Goal: Task Accomplishment & Management: Manage account settings

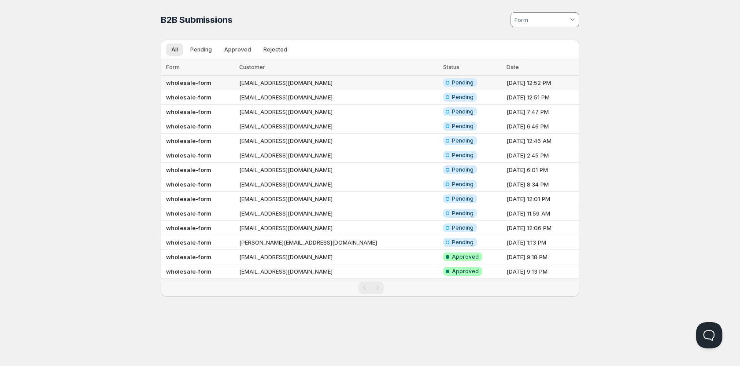
click at [452, 81] on span "Pending" at bounding box center [463, 82] width 22 height 7
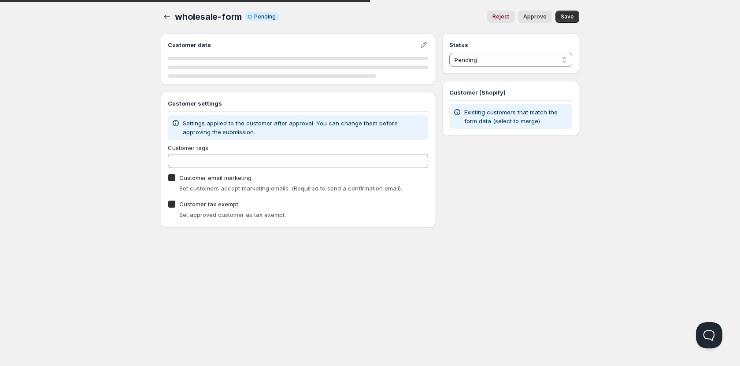
checkbox input "true"
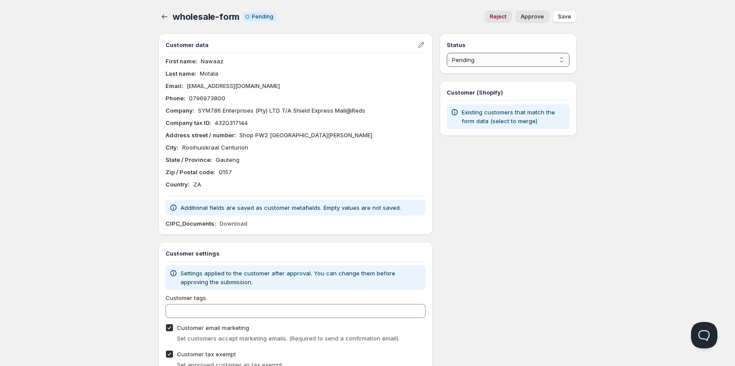
click at [502, 60] on select "Pending Approved Rejected Ignored Spam" at bounding box center [508, 60] width 123 height 14
click at [447, 53] on select "Pending Approved Rejected Ignored Spam" at bounding box center [508, 60] width 123 height 14
click at [568, 16] on span "Save" at bounding box center [564, 16] width 13 height 7
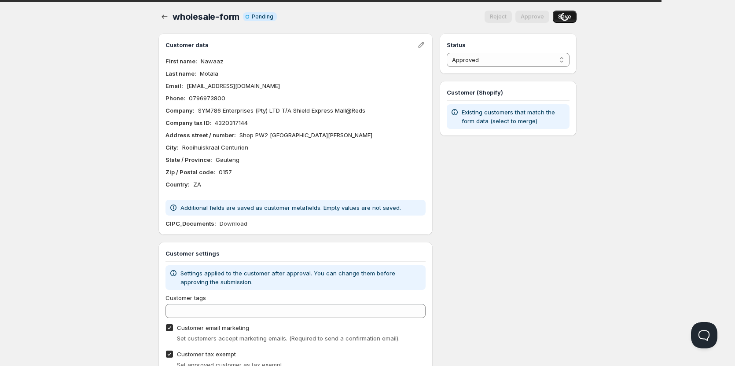
select select "0"
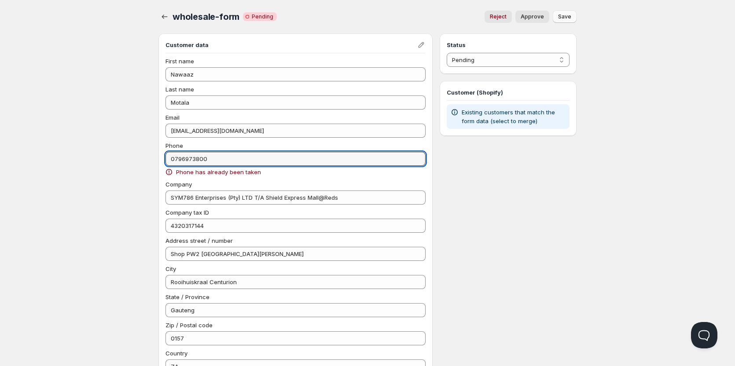
drag, startPoint x: 213, startPoint y: 159, endPoint x: 151, endPoint y: 159, distance: 62.1
click at [151, 159] on div "wholesale-form. This page is ready wholesale-form Critical Incomplete Pending R…" at bounding box center [367, 289] width 439 height 579
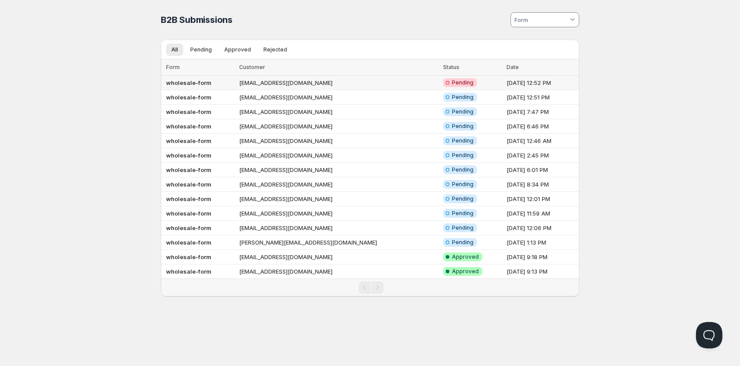
click at [196, 85] on b "wholesale-form" at bounding box center [188, 82] width 45 height 7
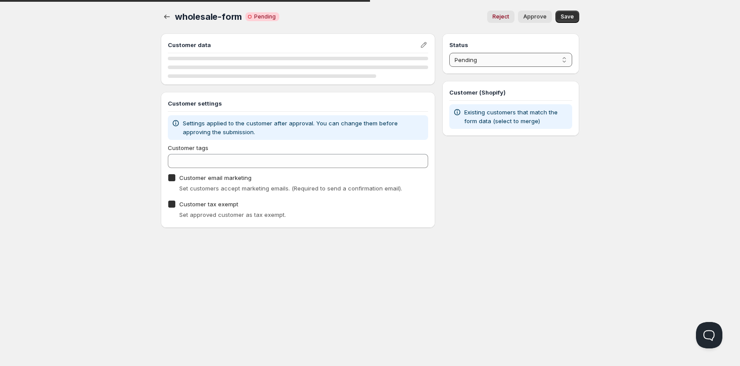
checkbox input "true"
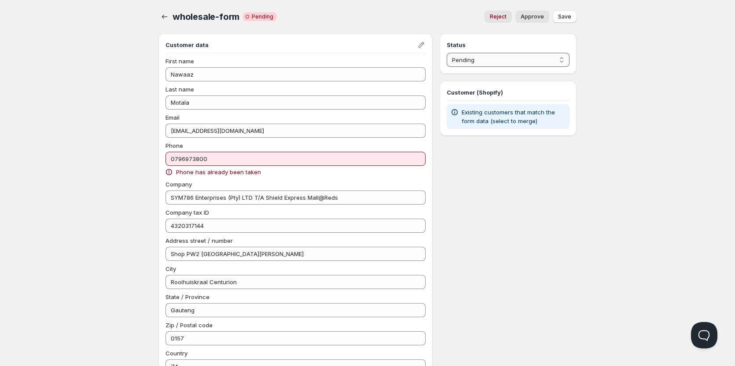
click at [517, 58] on select "Pending Approved Rejected Ignored Spam" at bounding box center [508, 60] width 123 height 14
select select "1"
click at [447, 53] on select "Pending Approved Rejected Ignored Spam" at bounding box center [508, 60] width 123 height 14
click at [568, 17] on span "Save" at bounding box center [564, 16] width 13 height 7
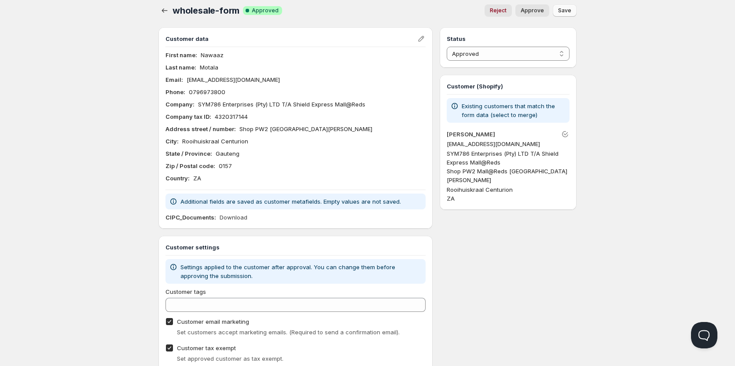
scroll to position [43, 0]
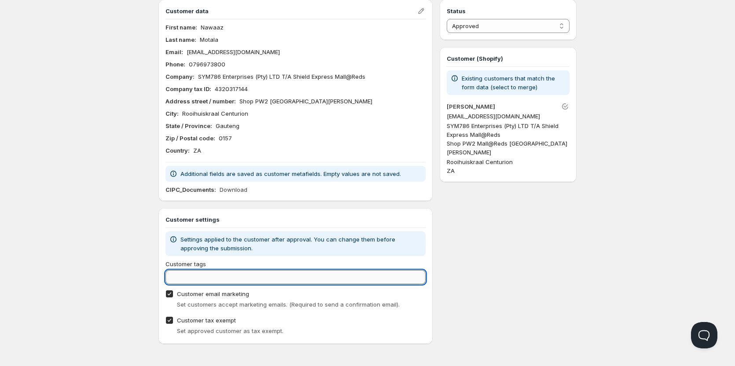
click at [207, 280] on input "Customer tags" at bounding box center [296, 277] width 260 height 14
type input "wholesale"
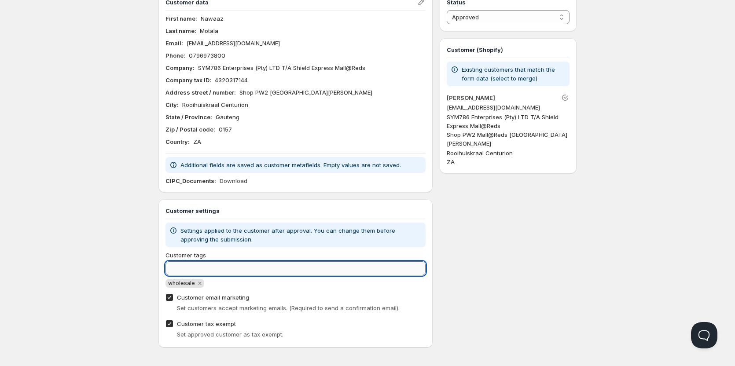
click at [209, 276] on input "Customer tags" at bounding box center [296, 269] width 260 height 14
type input "Wholesale"
click at [57, 247] on div "Home Pricing Price lists Checkout Forms Submissions Settings Features Plans who…" at bounding box center [367, 163] width 735 height 413
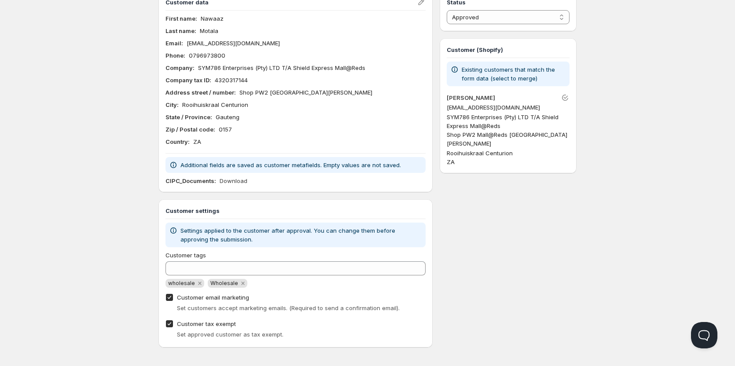
scroll to position [0, 0]
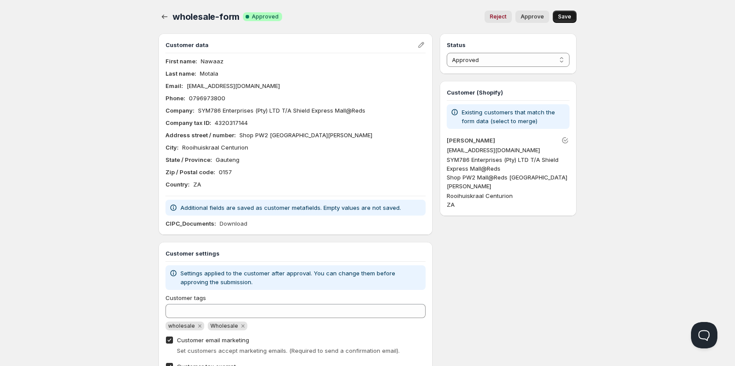
click at [570, 11] on button "Save" at bounding box center [565, 17] width 24 height 12
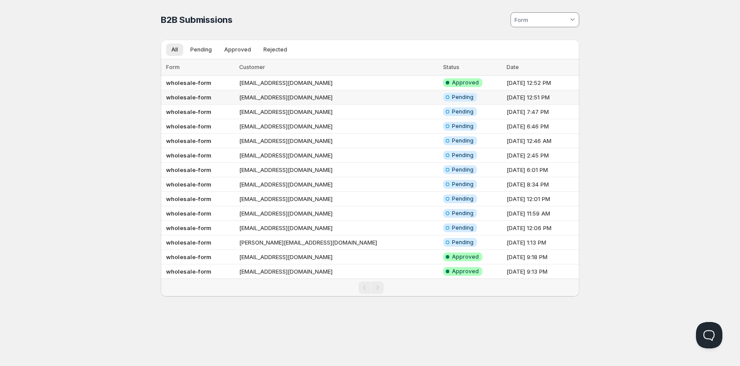
click at [281, 98] on td "[EMAIL_ADDRESS][DOMAIN_NAME]" at bounding box center [338, 97] width 204 height 15
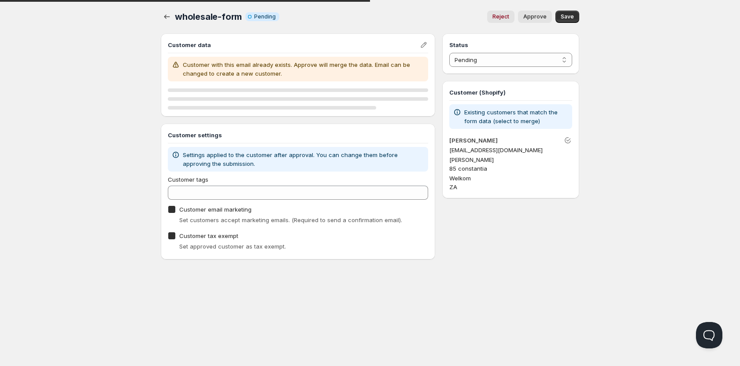
checkbox input "true"
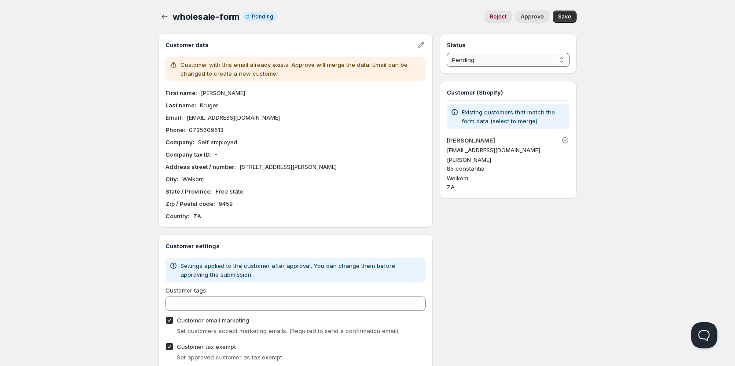
drag, startPoint x: 497, startPoint y: 58, endPoint x: 498, endPoint y: 63, distance: 4.6
click at [497, 58] on select "Pending Approved Rejected Ignored Spam" at bounding box center [508, 60] width 123 height 14
select select "1"
click at [447, 53] on select "Pending Approved Rejected Ignored Spam" at bounding box center [508, 60] width 123 height 14
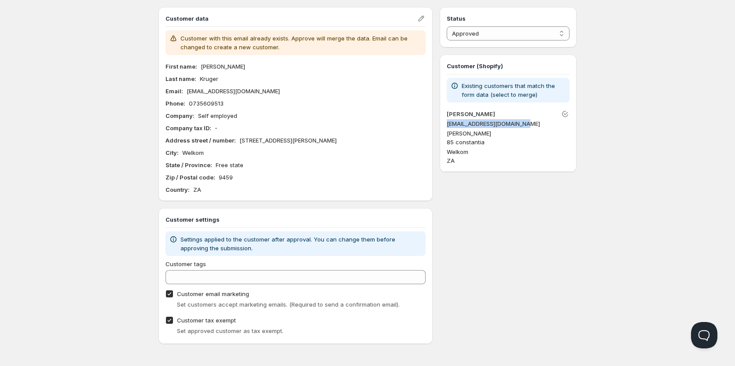
drag, startPoint x: 496, startPoint y: 123, endPoint x: 439, endPoint y: 126, distance: 56.9
click at [439, 126] on div "Customer data Customer with this email already exists. Approve will merge the d…" at bounding box center [368, 175] width 418 height 337
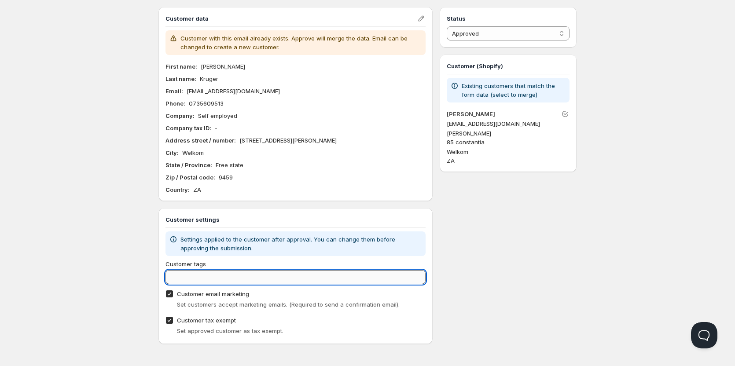
click at [209, 275] on input "Customer tags" at bounding box center [296, 277] width 260 height 14
type input "Wholesale"
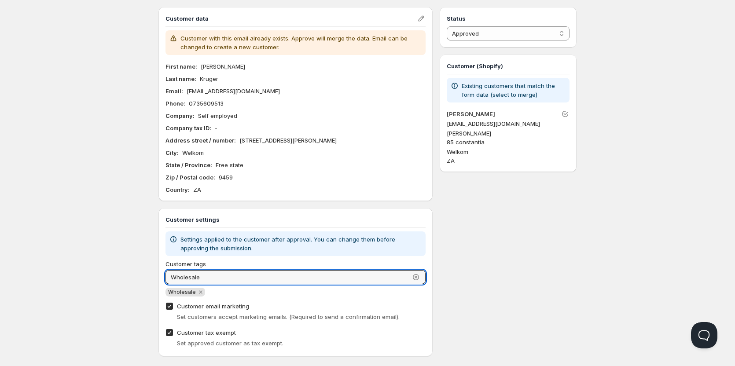
type input "Wholesale"
click at [569, 234] on div "Status Pending Approved Rejected Ignored Spam Approved Customer (Shopify) Exist…" at bounding box center [508, 182] width 137 height 350
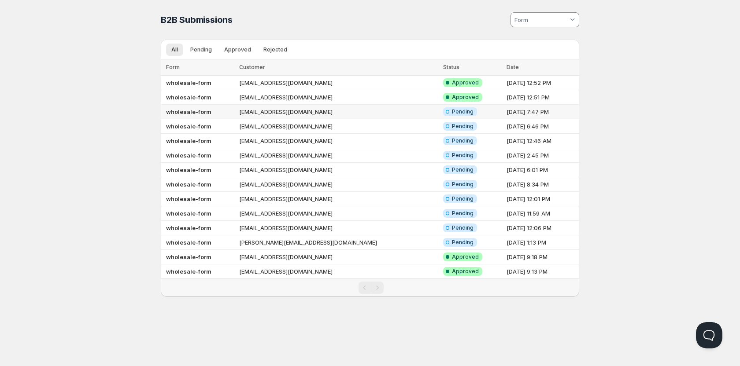
click at [334, 116] on td "Cloudstreet80@gmail.com" at bounding box center [338, 112] width 204 height 15
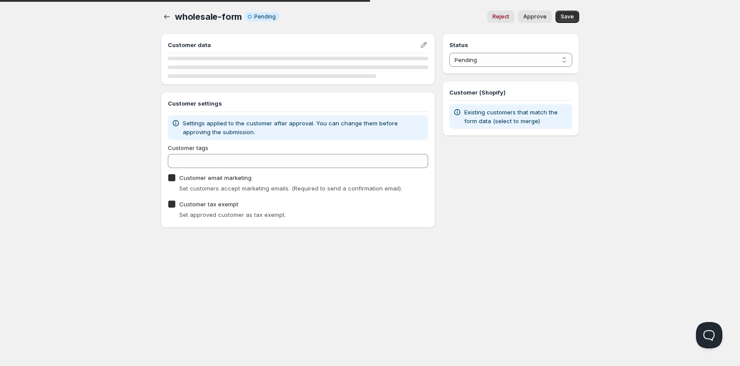
checkbox input "true"
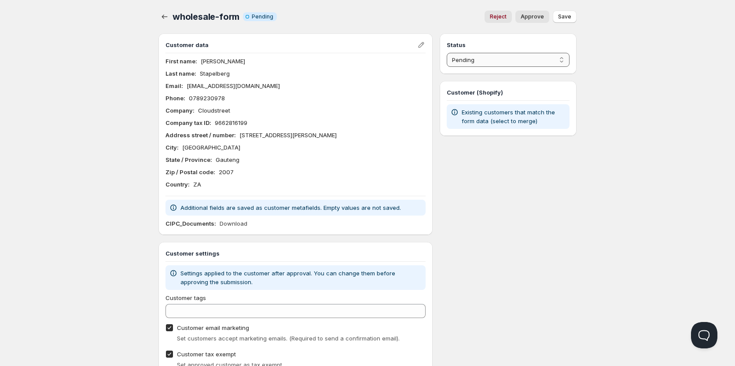
click at [520, 63] on select "Pending Approved Rejected Ignored Spam" at bounding box center [508, 60] width 123 height 14
select select "1"
click at [447, 53] on select "Pending Approved Rejected Ignored Spam" at bounding box center [508, 60] width 123 height 14
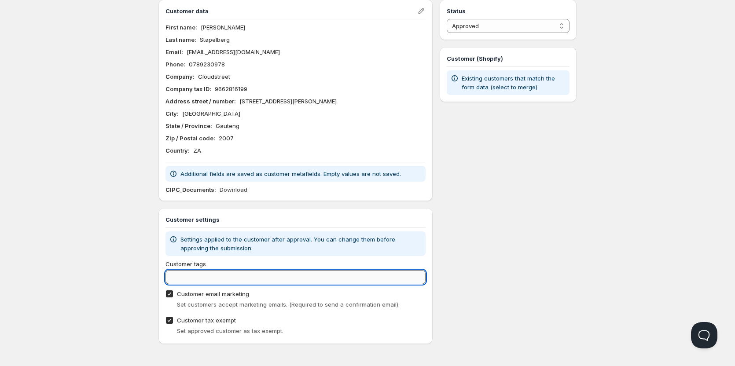
click at [196, 280] on input "Customer tags" at bounding box center [296, 277] width 260 height 14
type input "w"
type input "Wholesale"
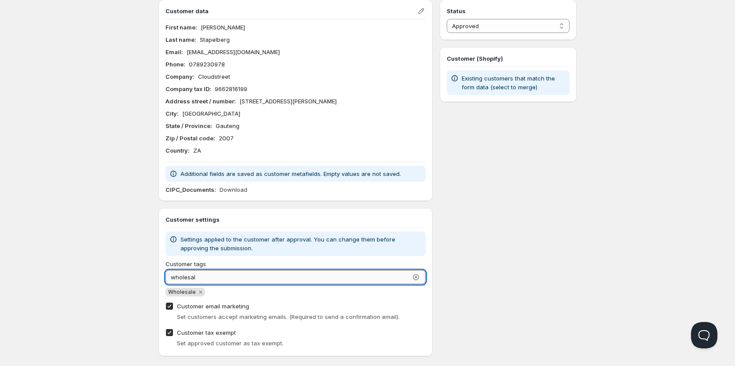
type input "wholesale"
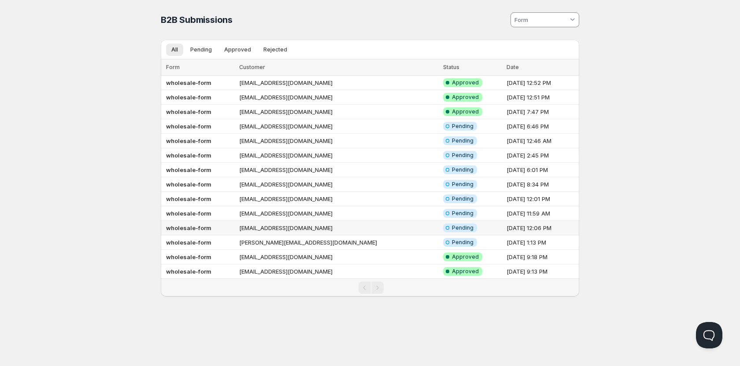
click at [305, 226] on td "mustafakasmani78692@gmail.com" at bounding box center [338, 228] width 204 height 15
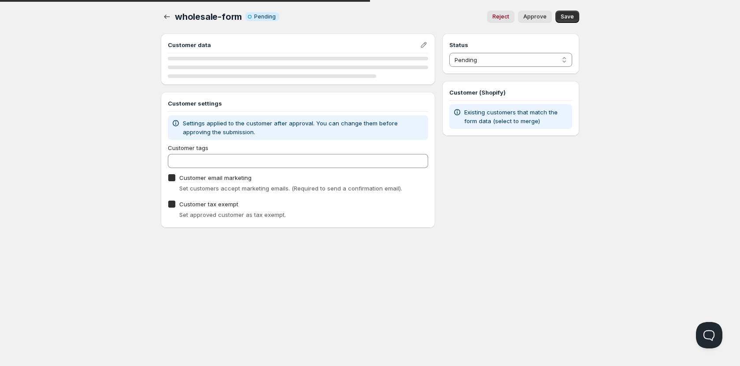
checkbox input "true"
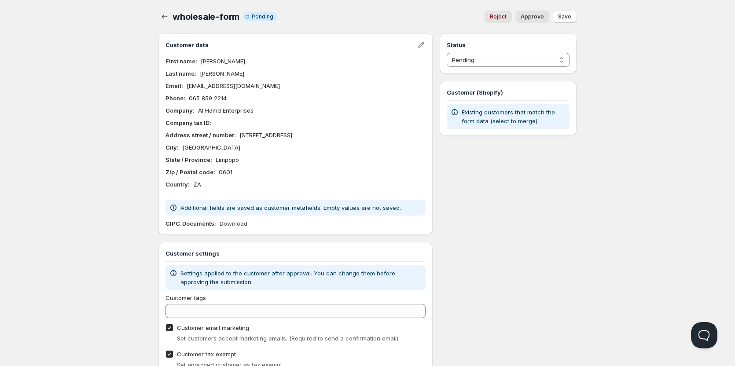
click at [480, 70] on div "Status Pending Approved Rejected Ignored Spam Pending" at bounding box center [508, 53] width 137 height 41
click at [480, 63] on select "Pending Approved Rejected Ignored Spam" at bounding box center [508, 60] width 123 height 14
select select "1"
click at [447, 53] on select "Pending Approved Rejected Ignored Spam" at bounding box center [508, 60] width 123 height 14
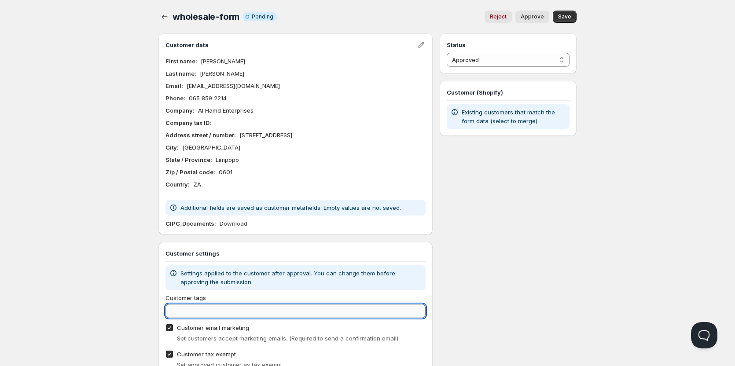
click at [197, 314] on input "Customer tags" at bounding box center [296, 311] width 260 height 14
type input "w"
type input "Wholesale"
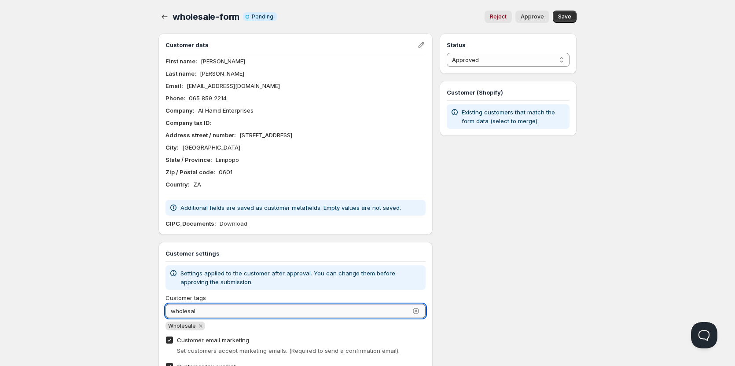
type input "wholesale"
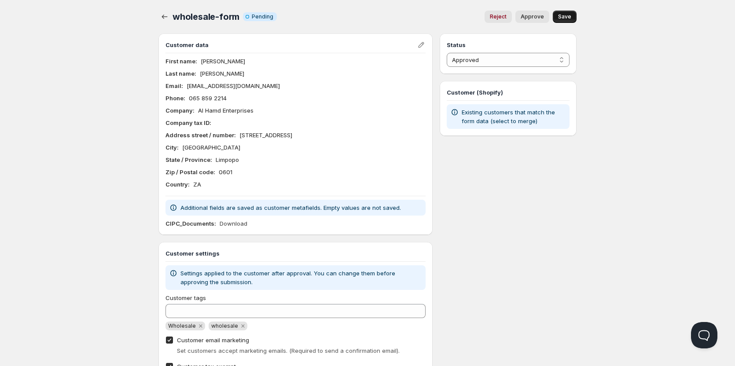
click at [569, 13] on button "Save" at bounding box center [565, 17] width 24 height 12
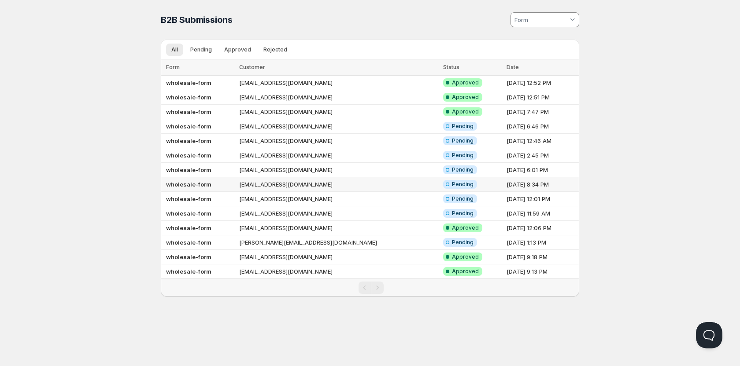
click at [276, 186] on td "Sebatiid@yahoo.com" at bounding box center [338, 184] width 204 height 15
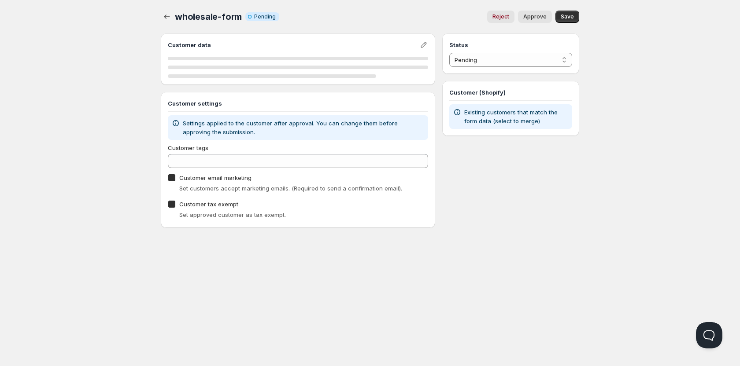
checkbox input "true"
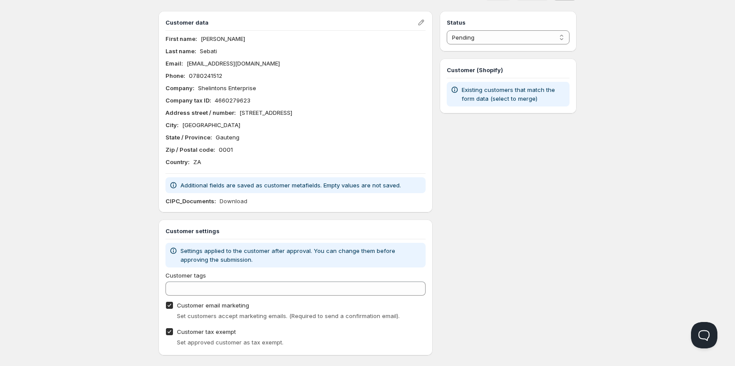
scroll to position [34, 0]
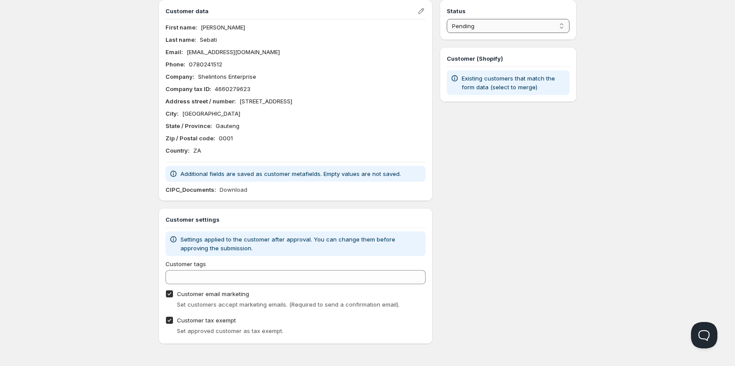
click at [491, 22] on select "Pending Approved Rejected Ignored Spam" at bounding box center [508, 26] width 123 height 14
select select "1"
click at [447, 19] on select "Pending Approved Rejected Ignored Spam" at bounding box center [508, 26] width 123 height 14
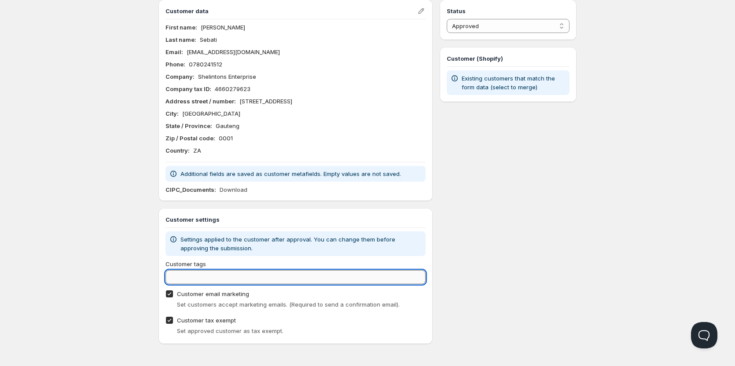
click at [245, 278] on input "Customer tags" at bounding box center [296, 277] width 260 height 14
type input "Wholesale"
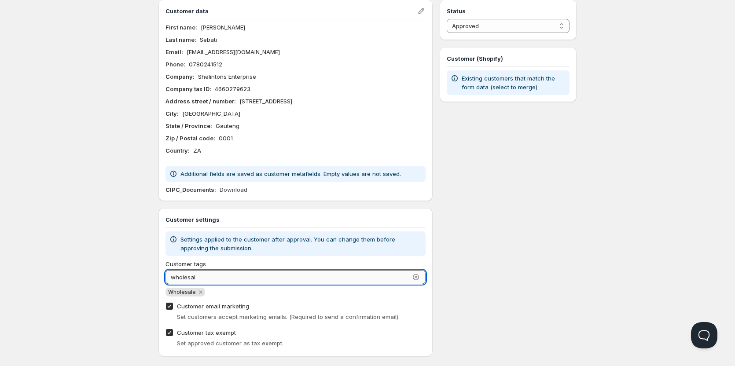
type input "wholesale"
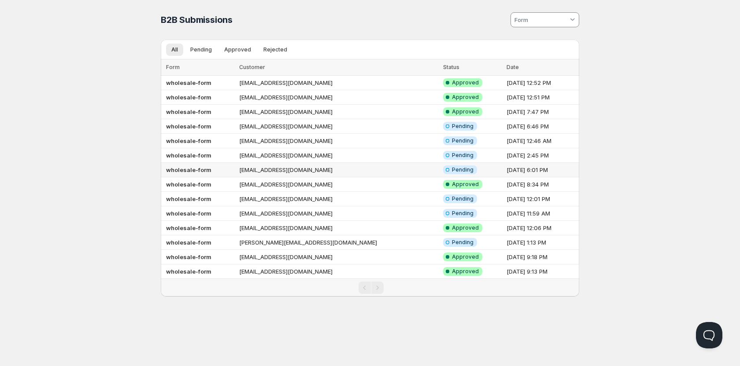
click at [247, 172] on td "ongwanasetrading@gmail.com" at bounding box center [338, 170] width 204 height 15
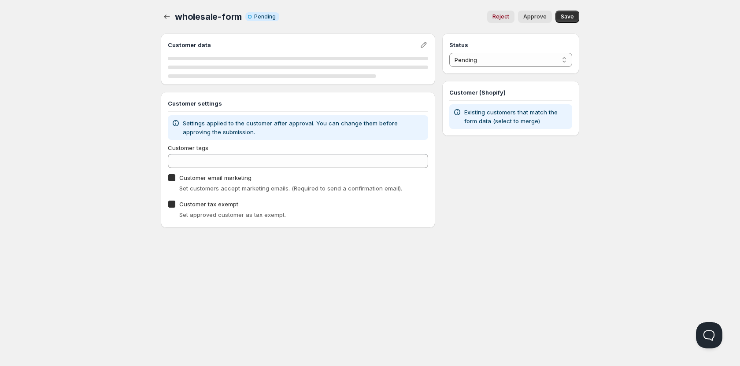
checkbox input "true"
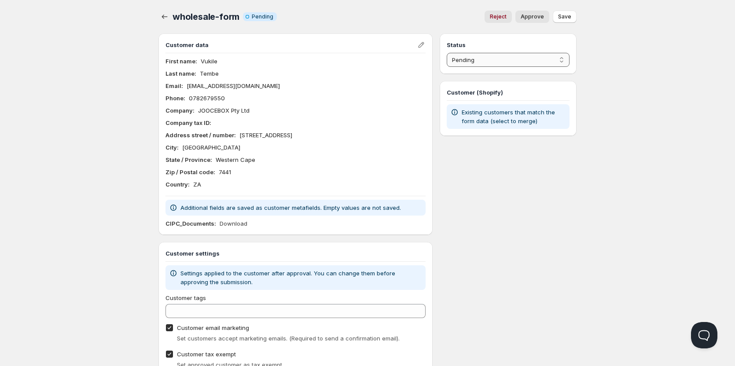
drag, startPoint x: 516, startPoint y: 58, endPoint x: 515, endPoint y: 63, distance: 5.0
click at [516, 58] on select "Pending Approved Rejected Ignored Spam" at bounding box center [508, 60] width 123 height 14
select select "1"
click at [447, 53] on select "Pending Approved Rejected Ignored Spam" at bounding box center [508, 60] width 123 height 14
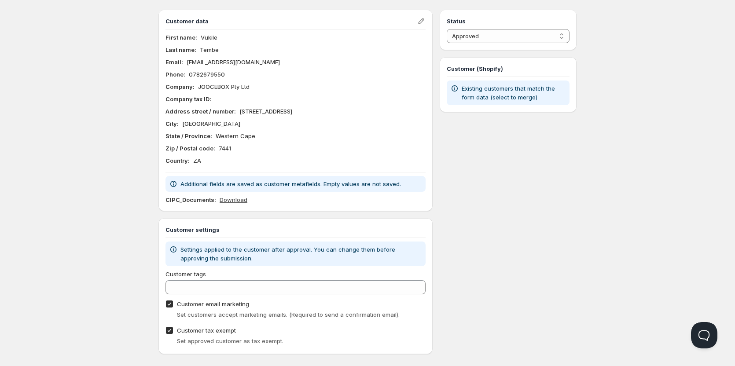
scroll to position [34, 0]
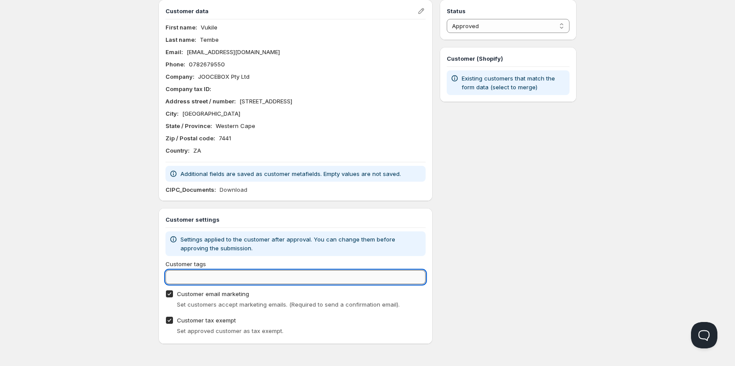
click at [198, 280] on input "Customer tags" at bounding box center [296, 277] width 260 height 14
type input "wholesale"
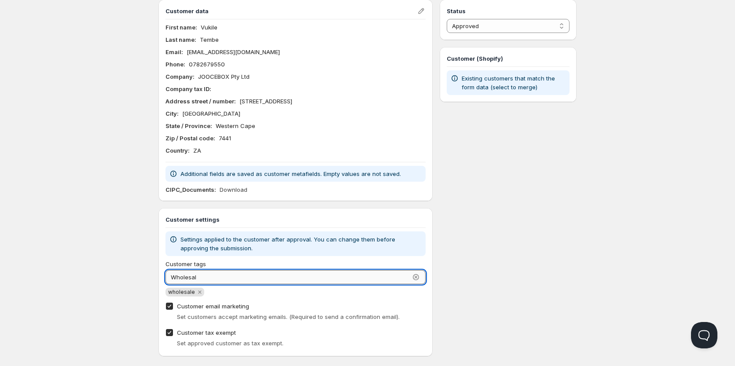
type input "Wholesale"
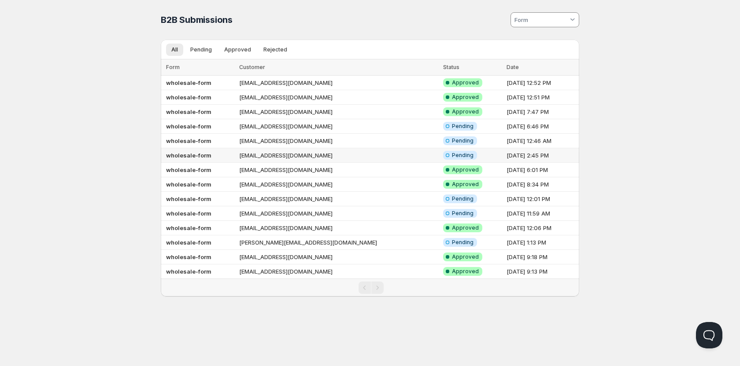
click at [282, 155] on td "info@dqeliquid.co.za" at bounding box center [338, 155] width 204 height 15
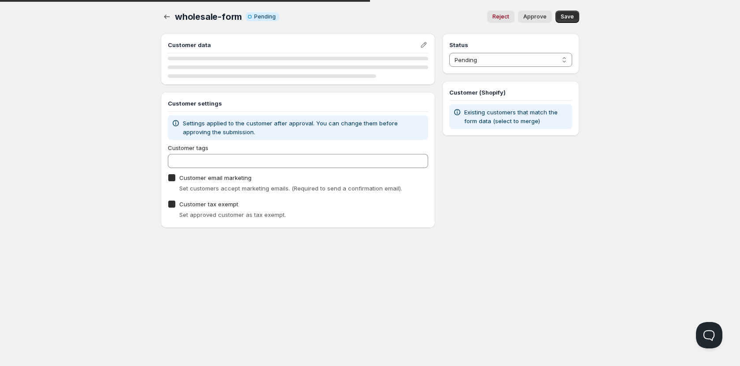
checkbox input "true"
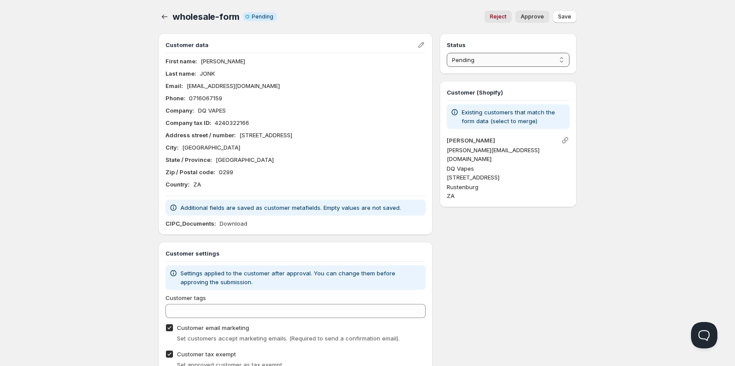
click at [469, 63] on select "Pending Approved Rejected Ignored Spam" at bounding box center [508, 60] width 123 height 14
select select "1"
click at [447, 53] on select "Pending Approved Rejected Ignored Spam" at bounding box center [508, 60] width 123 height 14
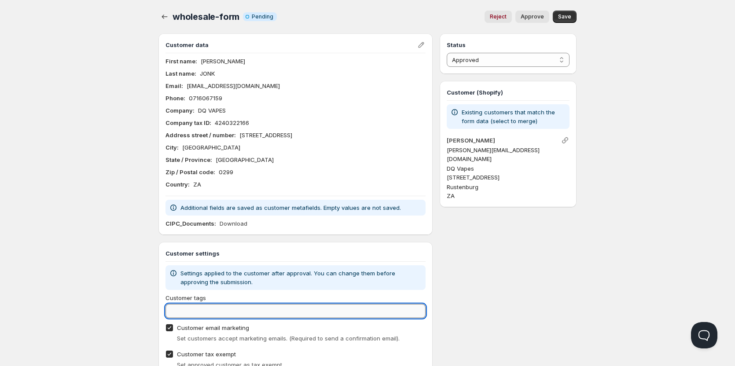
click at [256, 306] on input "Customer tags" at bounding box center [296, 311] width 260 height 14
type input "wholesale"
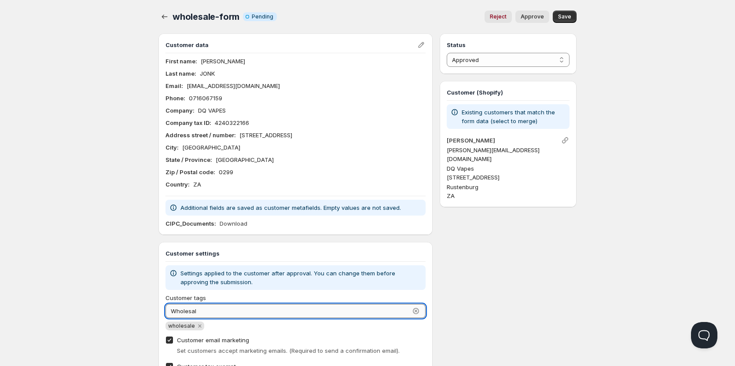
type input "Wholesale"
click at [575, 14] on button "Save" at bounding box center [565, 17] width 24 height 12
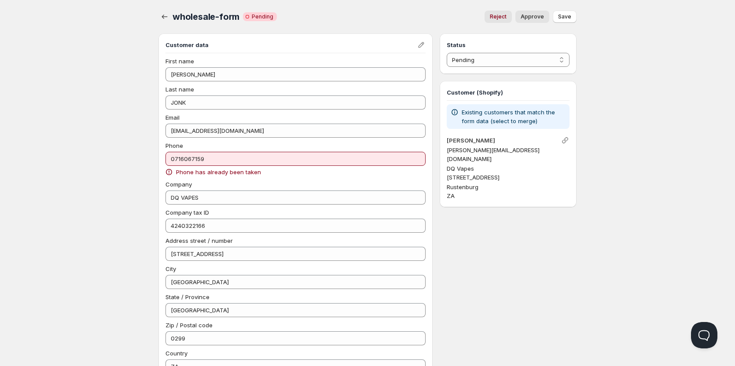
click at [532, 12] on button "Approve" at bounding box center [533, 17] width 34 height 12
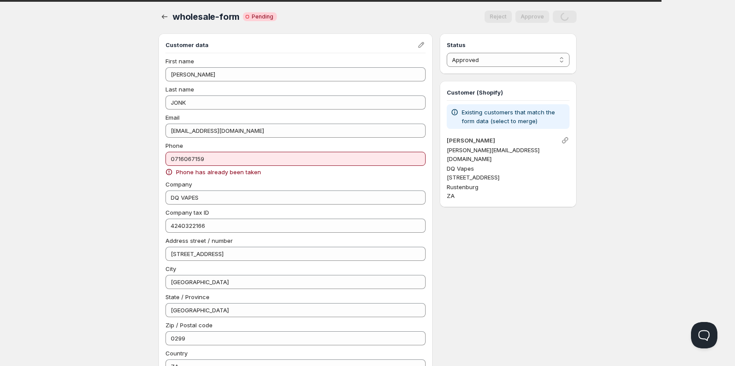
select select "0"
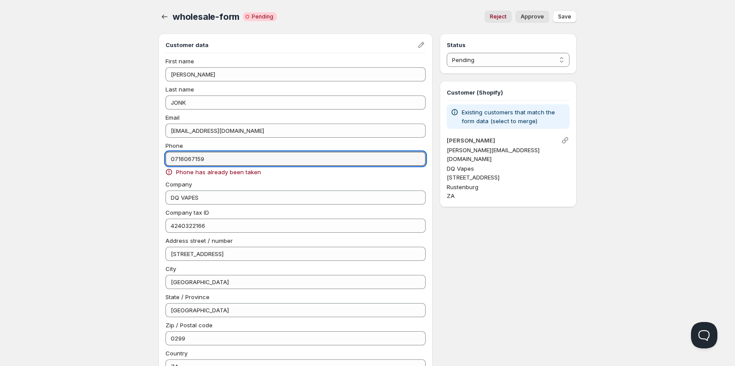
drag, startPoint x: 220, startPoint y: 160, endPoint x: 139, endPoint y: 159, distance: 81.0
click at [139, 159] on div "Home Pricing Price lists Checkout Forms Submissions Settings Features Plans who…" at bounding box center [367, 306] width 735 height 613
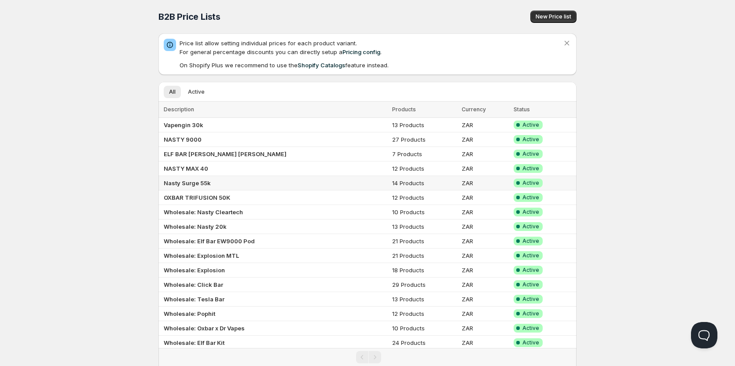
click at [195, 184] on b "Nasty Surge 55k" at bounding box center [187, 183] width 47 height 7
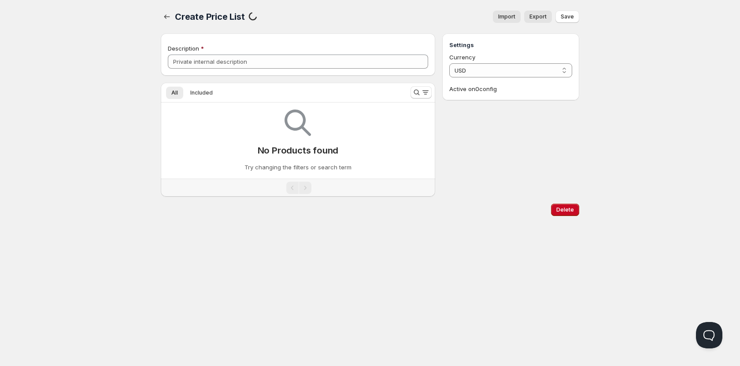
type input "Nasty Surge 55k"
select select "ZAR"
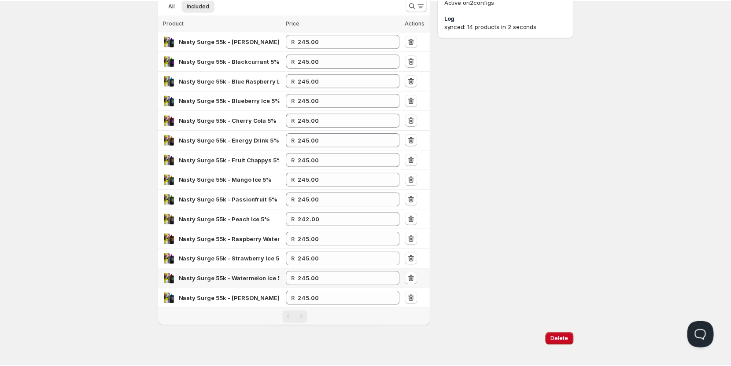
scroll to position [88, 0]
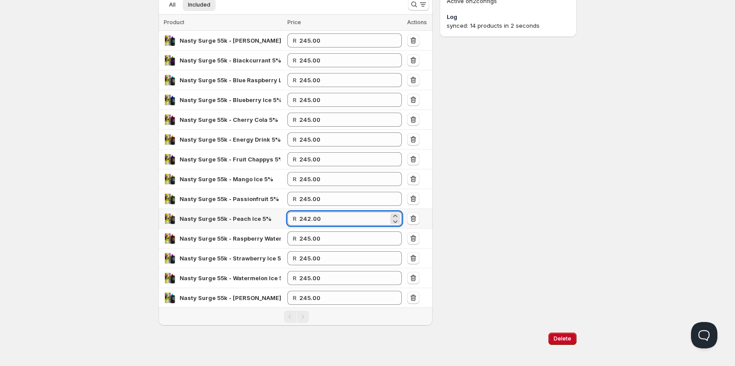
click at [310, 220] on input "242.00" at bounding box center [343, 219] width 89 height 14
click at [313, 221] on input "242.00" at bounding box center [343, 219] width 89 height 14
type input "245.00"
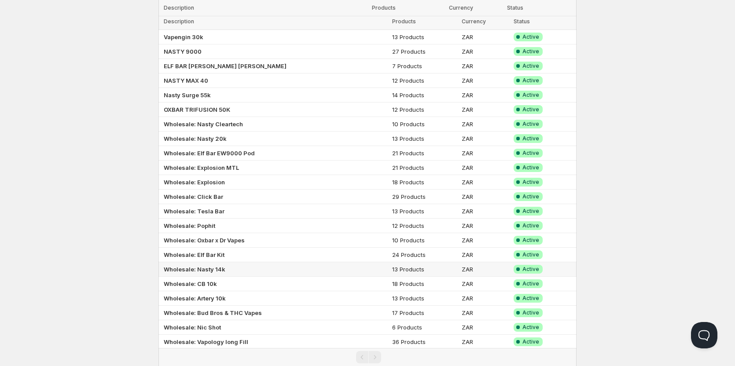
scroll to position [176, 0]
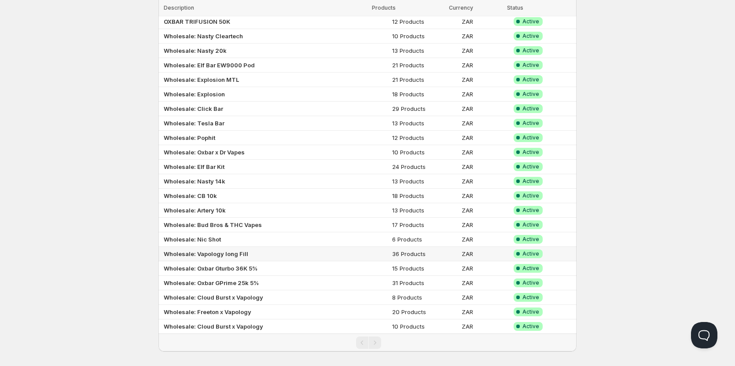
click at [232, 255] on b "Wholesale: Vapology long Fill" at bounding box center [206, 254] width 85 height 7
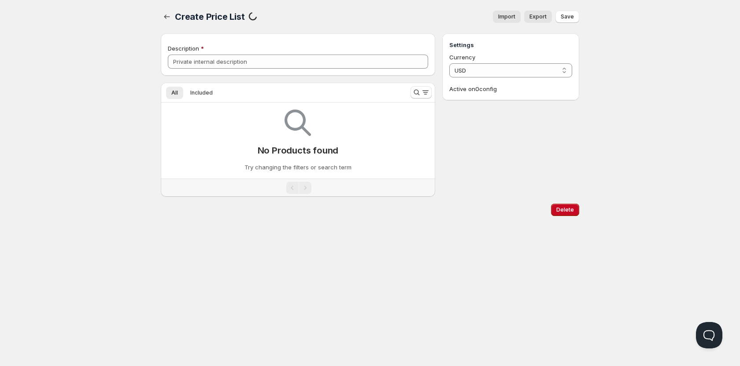
type input "Wholesale: Vapology long Fill"
select select "ZAR"
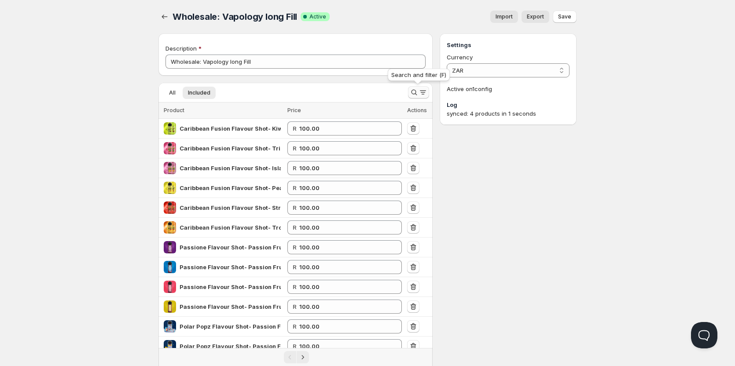
click at [411, 92] on icon "Search and filter results" at bounding box center [414, 92] width 9 height 9
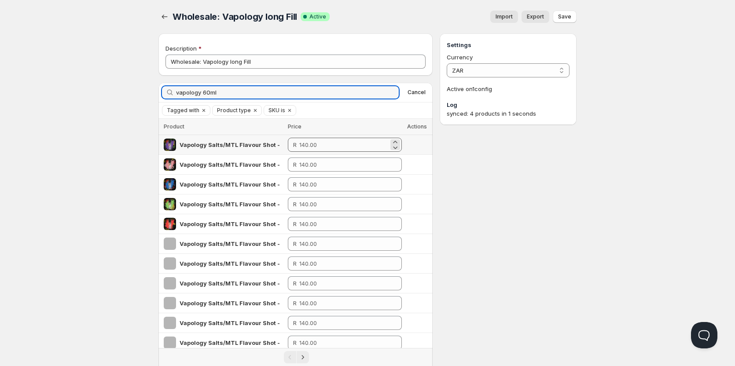
type input "vapology 60ml"
click at [340, 144] on input "number" at bounding box center [343, 145] width 89 height 14
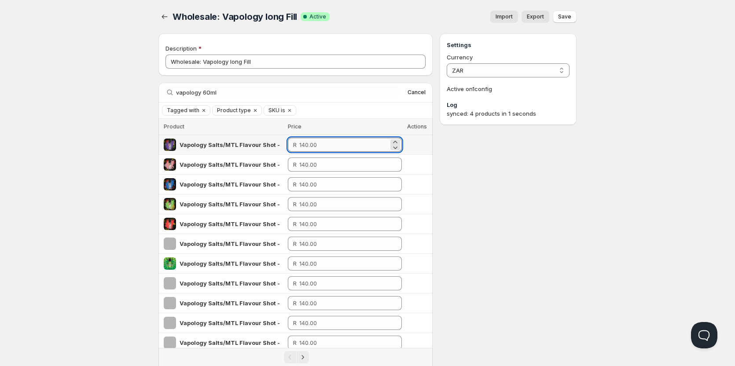
click at [340, 144] on input "number" at bounding box center [343, 145] width 89 height 14
click at [335, 147] on input "100" at bounding box center [343, 145] width 89 height 14
type input "100.00"
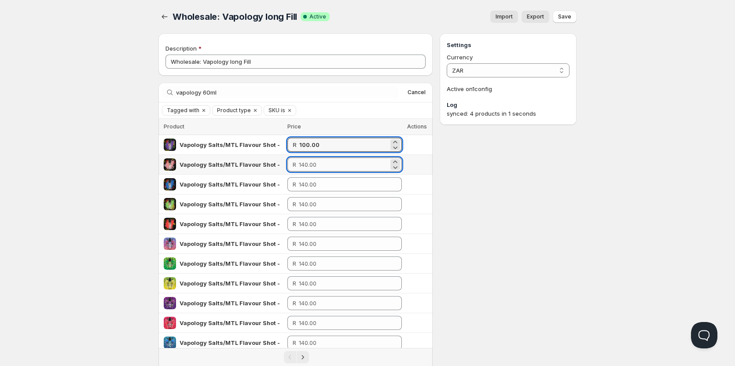
click at [333, 161] on input "number" at bounding box center [344, 165] width 90 height 14
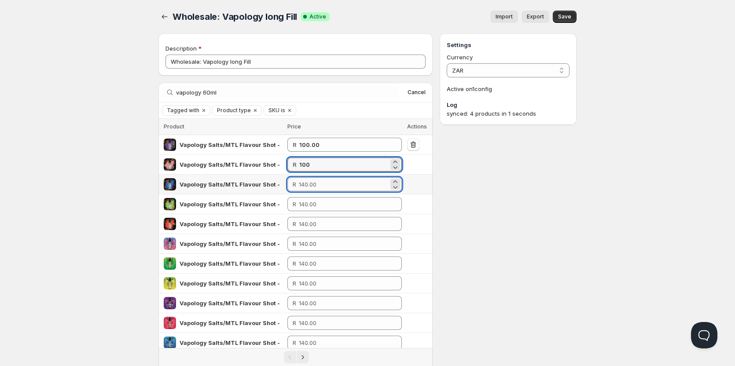
type input "100.00"
click at [334, 186] on input "number" at bounding box center [344, 184] width 90 height 14
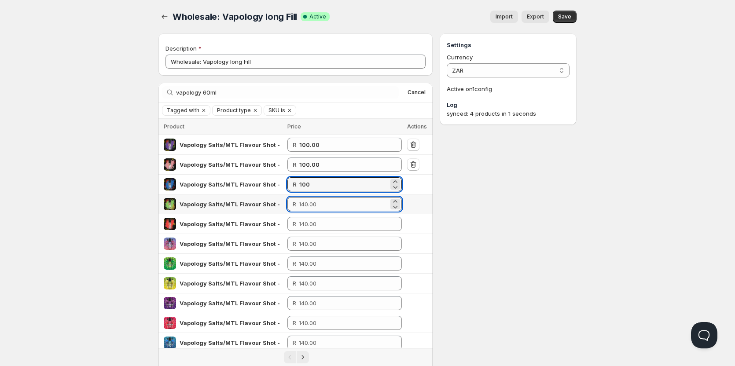
type input "100.00"
click at [357, 210] on input "number" at bounding box center [344, 204] width 90 height 14
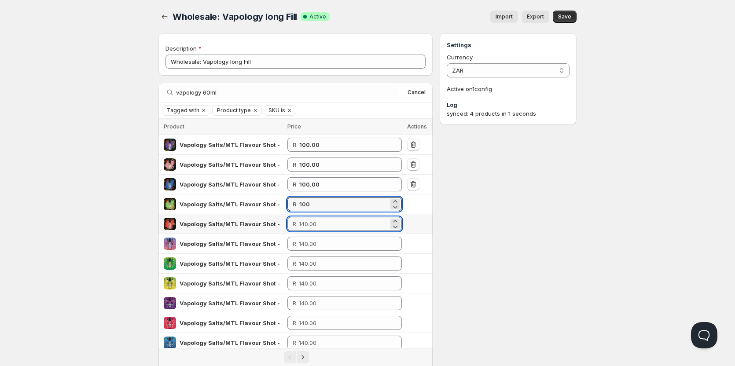
type input "100.00"
click at [348, 224] on input "number" at bounding box center [344, 224] width 90 height 14
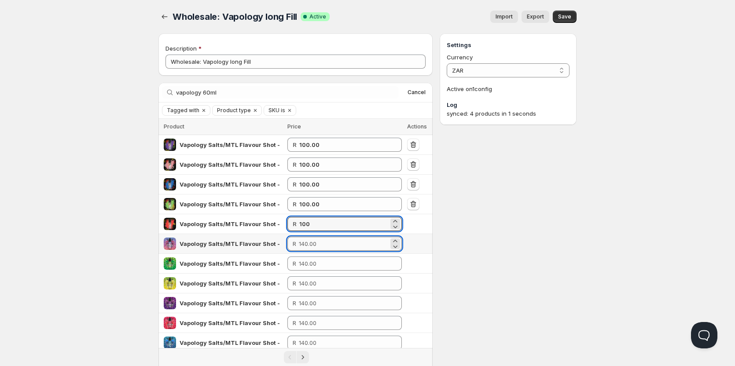
type input "100.00"
click at [332, 245] on input "number" at bounding box center [344, 244] width 90 height 14
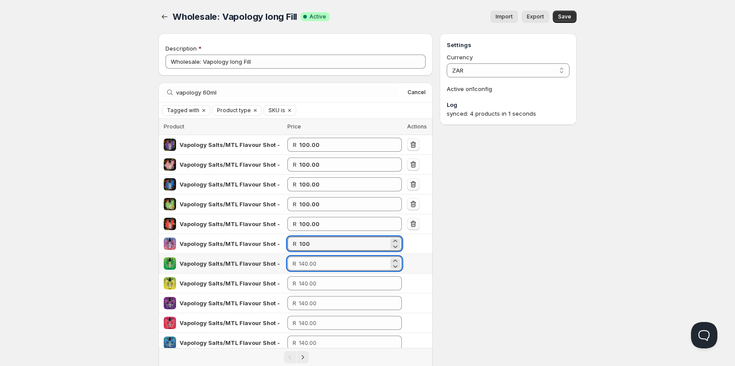
type input "100.00"
click at [334, 266] on input "number" at bounding box center [344, 264] width 90 height 14
type input "100.00"
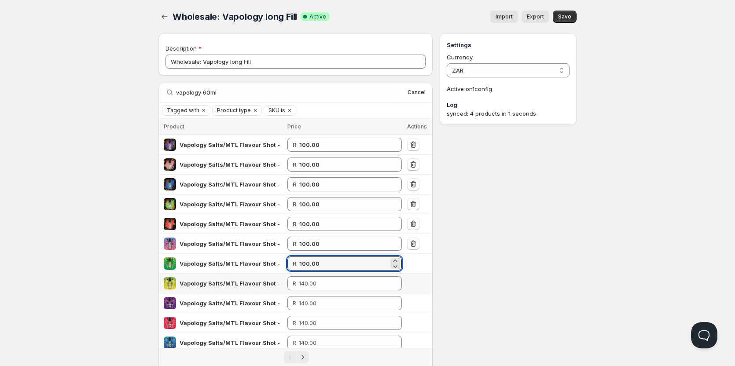
click at [317, 292] on td "R" at bounding box center [345, 284] width 120 height 20
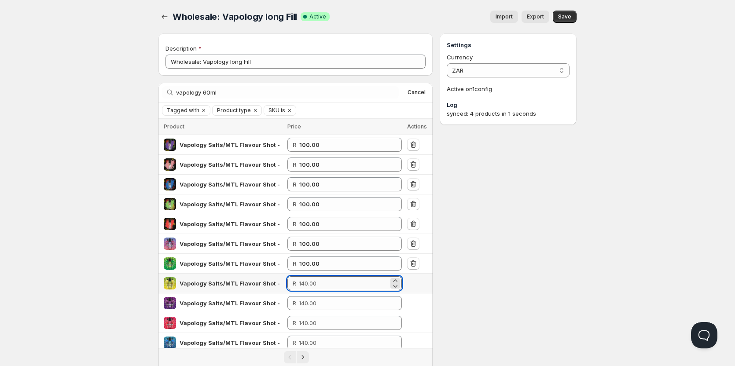
click at [321, 289] on input "number" at bounding box center [344, 284] width 90 height 14
type input "100.00"
click at [308, 305] on input "number" at bounding box center [344, 303] width 90 height 14
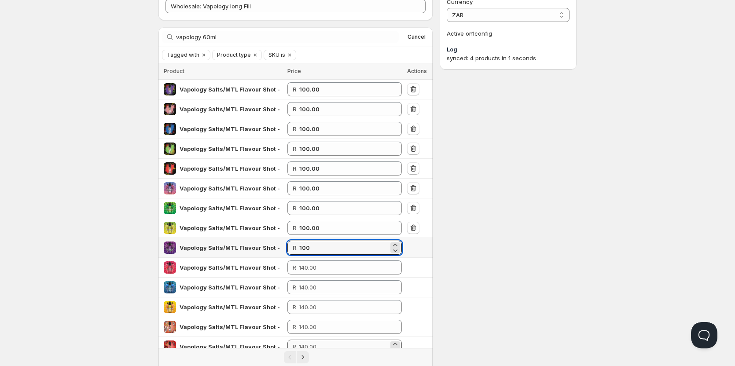
scroll to position [132, 0]
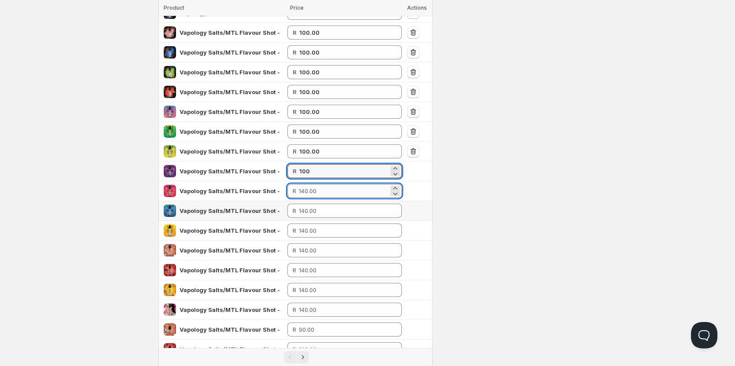
type input "100.00"
click at [321, 196] on input "number" at bounding box center [344, 191] width 90 height 14
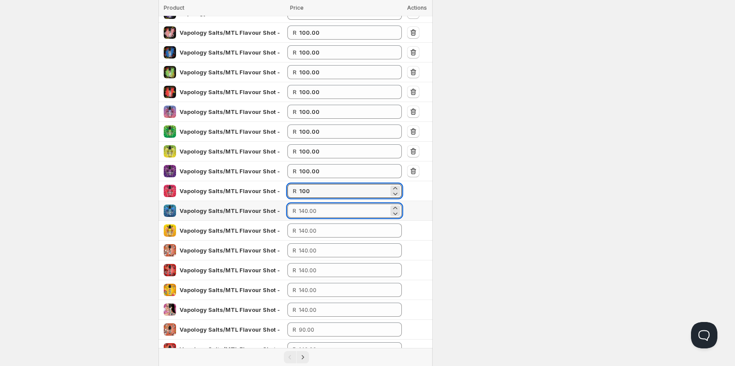
type input "100.00"
click at [320, 212] on input "number" at bounding box center [344, 211] width 90 height 14
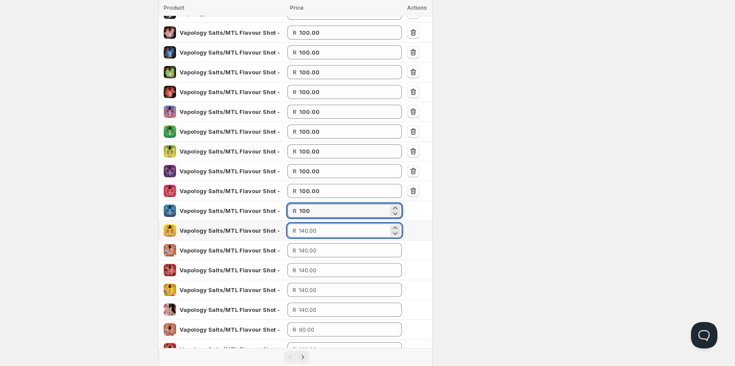
type input "100.00"
click at [318, 229] on input "number" at bounding box center [344, 231] width 90 height 14
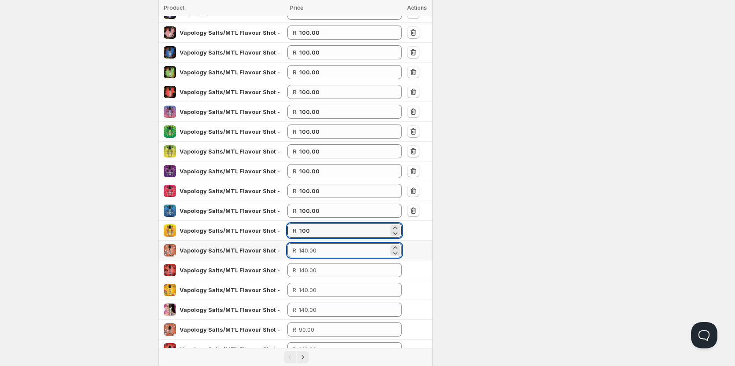
type input "100.00"
click at [321, 252] on input "number" at bounding box center [344, 251] width 90 height 14
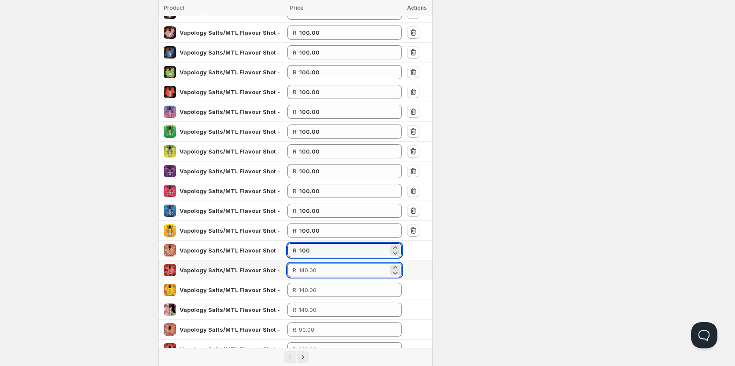
type input "100.00"
click at [319, 275] on input "number" at bounding box center [344, 270] width 90 height 14
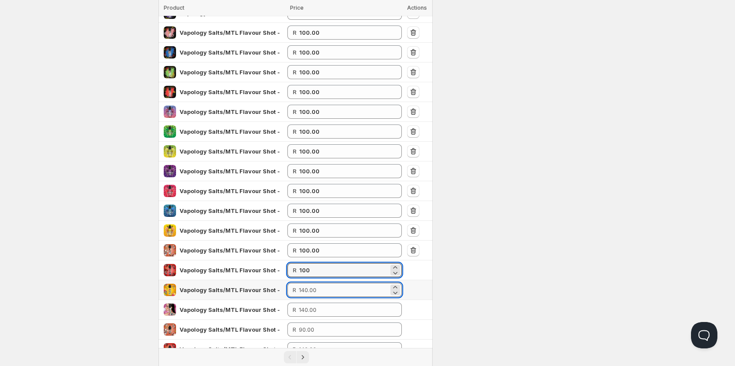
type input "100.00"
click at [310, 294] on input "number" at bounding box center [344, 290] width 90 height 14
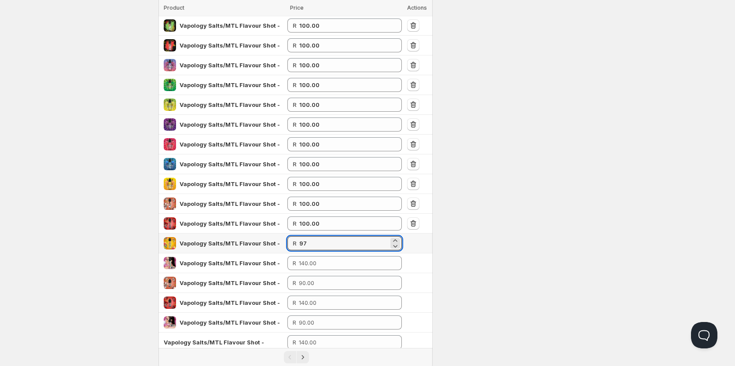
scroll to position [220, 0]
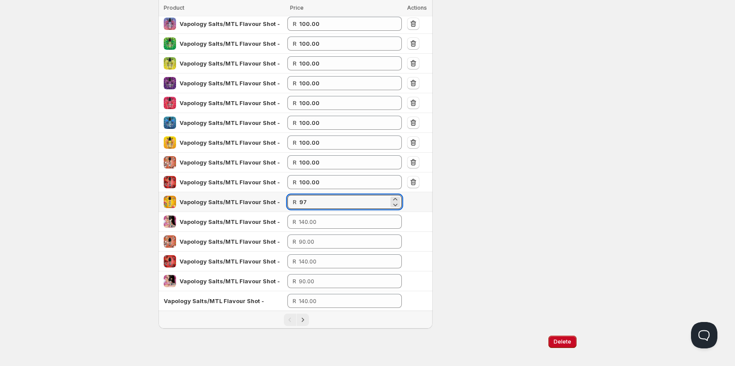
drag, startPoint x: 316, startPoint y: 206, endPoint x: 286, endPoint y: 203, distance: 30.5
click at [286, 203] on tr "Vapology Salts/MTL Flavour Shot - Mango & Orange Froot Ice 60ml Long Fill R 97" at bounding box center [296, 202] width 274 height 20
type input "100.00"
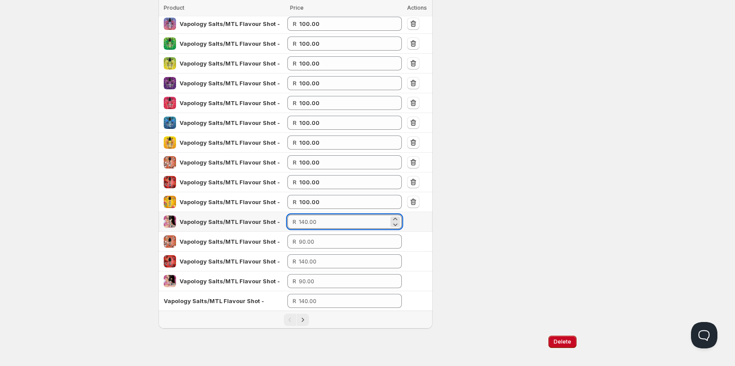
click at [315, 223] on input "number" at bounding box center [344, 222] width 90 height 14
type input "100.00"
click at [320, 242] on input "number" at bounding box center [344, 242] width 90 height 14
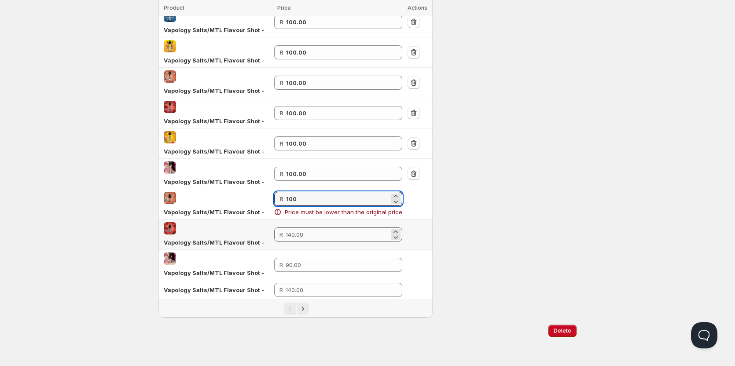
type input "100"
click at [311, 236] on tbody "Vapology Salts/MTL Flavour Shot - Mango Grape 60ml Long Fill R 100.00 Vapology …" at bounding box center [296, 1] width 274 height 597
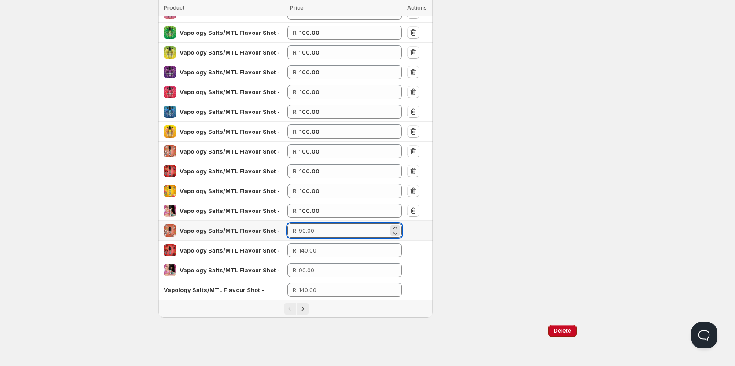
click at [313, 228] on input "number" at bounding box center [344, 231] width 90 height 14
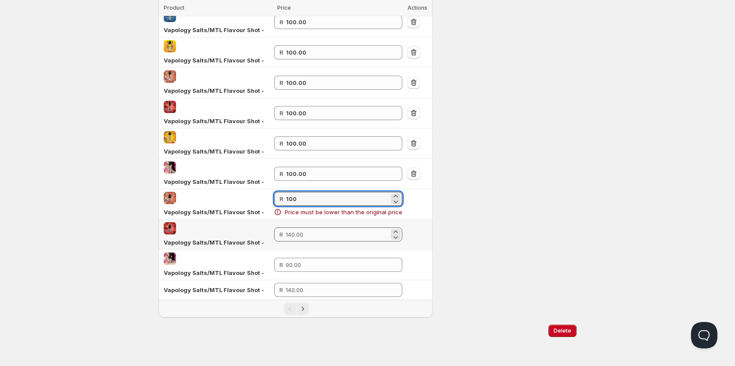
type input "100"
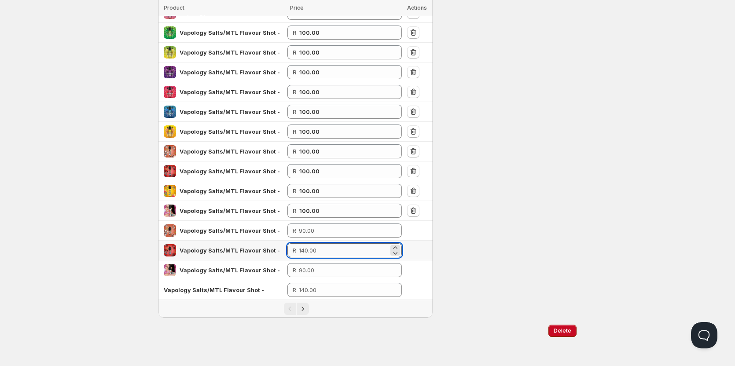
click at [303, 241] on td "R" at bounding box center [345, 251] width 120 height 20
click at [311, 253] on input "number" at bounding box center [344, 251] width 90 height 14
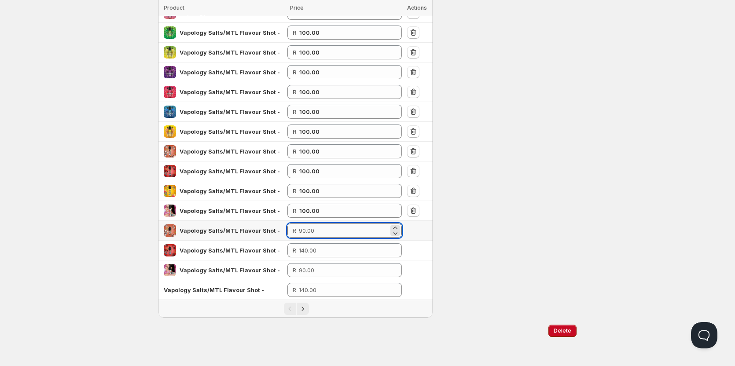
click at [320, 234] on input "number" at bounding box center [344, 231] width 90 height 14
type input "0"
type input "90"
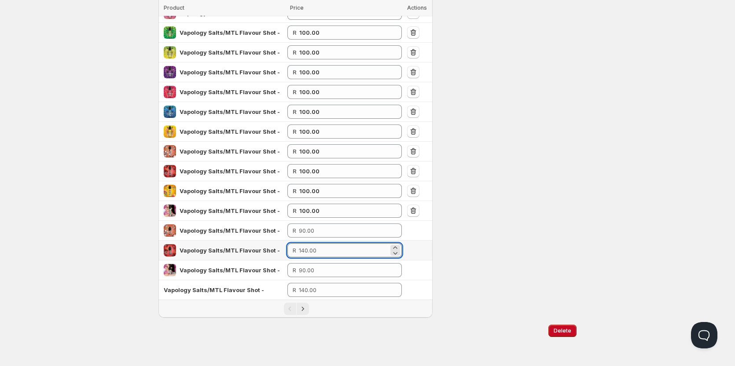
click at [332, 247] on input "number" at bounding box center [344, 251] width 90 height 14
type input "90.00"
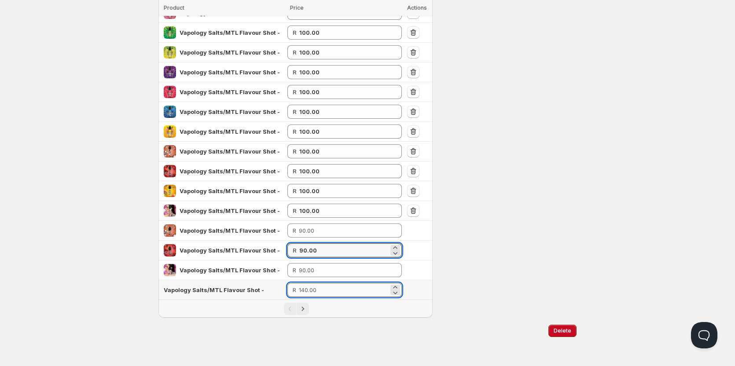
click at [324, 292] on input "number" at bounding box center [344, 290] width 90 height 14
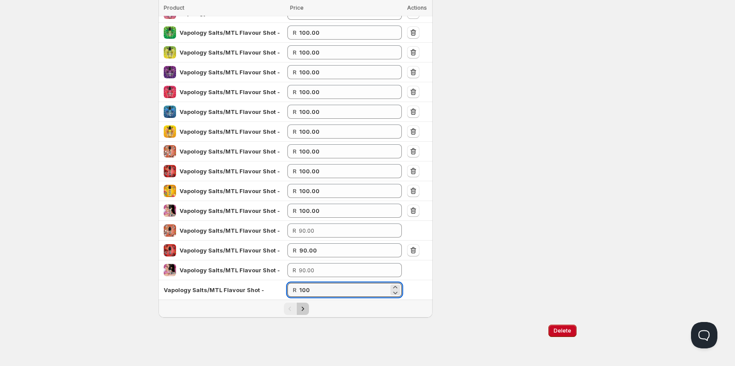
type input "100.00"
click at [307, 310] on icon "Next" at bounding box center [303, 309] width 9 height 9
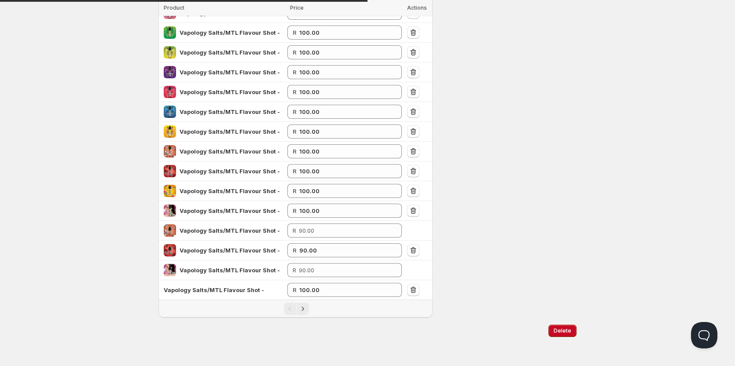
scroll to position [0, 0]
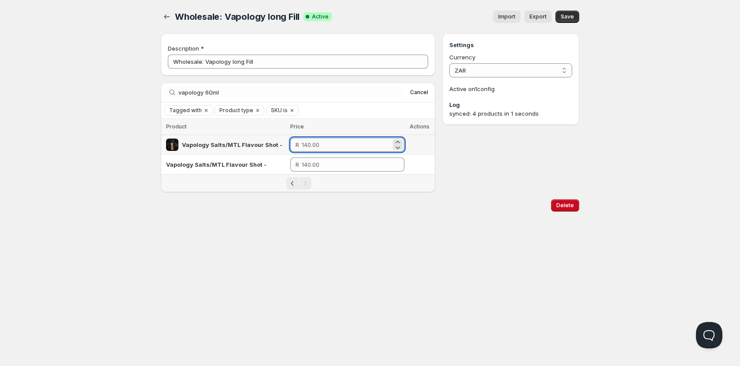
click at [330, 147] on input "number" at bounding box center [346, 145] width 89 height 14
type input "100.00"
click at [314, 176] on div "Pagination" at bounding box center [298, 184] width 274 height 18
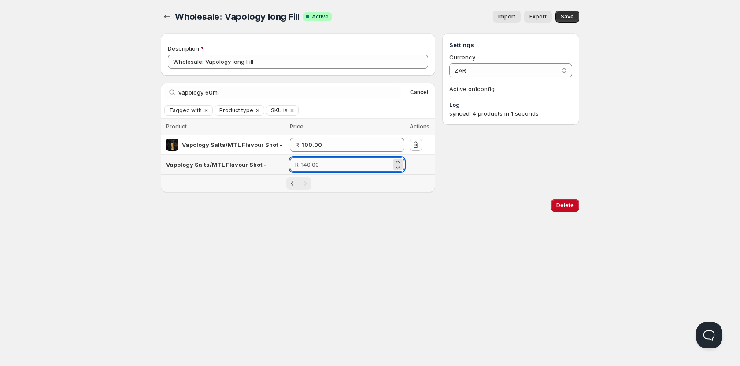
click at [320, 164] on input "number" at bounding box center [346, 165] width 90 height 14
type input "100.00"
click at [385, 241] on div "Home Pricing Price lists Checkout Forms Submissions Settings Features Plans Who…" at bounding box center [370, 183] width 740 height 366
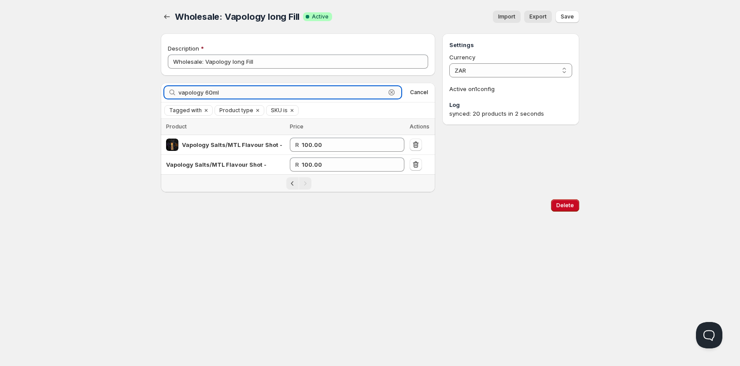
click at [299, 95] on input "vapology 60ml" at bounding box center [281, 92] width 207 height 12
drag, startPoint x: 291, startPoint y: 95, endPoint x: 144, endPoint y: 85, distance: 147.0
click at [144, 85] on div "Home Pricing Price lists Checkout Forms Submissions Settings Features Plans Who…" at bounding box center [370, 183] width 740 height 366
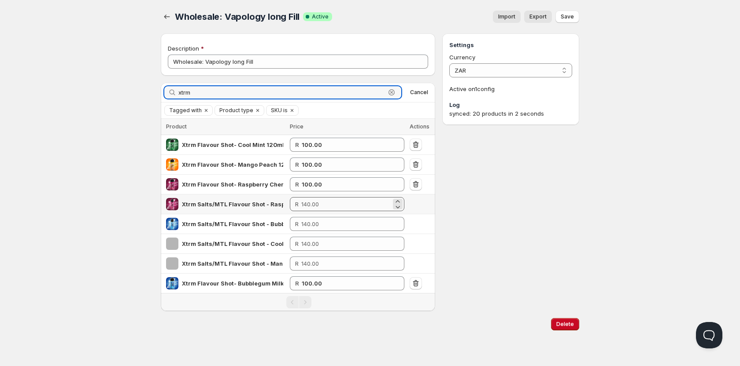
type input "xtrm"
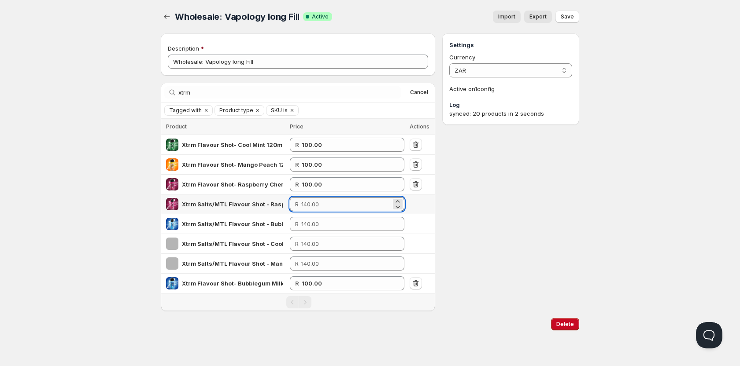
click at [336, 207] on input "number" at bounding box center [346, 204] width 90 height 14
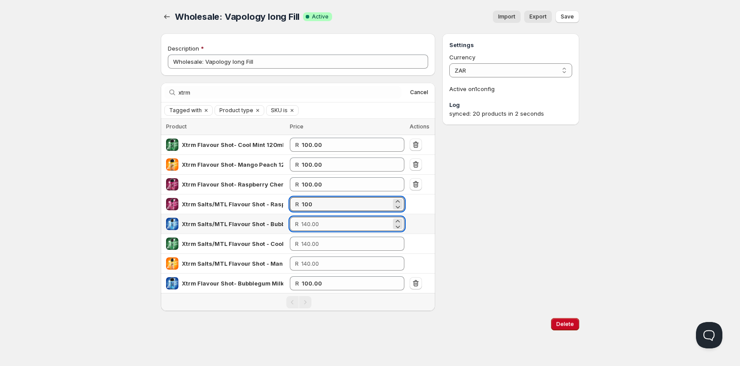
type input "100.00"
click at [334, 218] on input "number" at bounding box center [346, 224] width 90 height 14
type input "100.00"
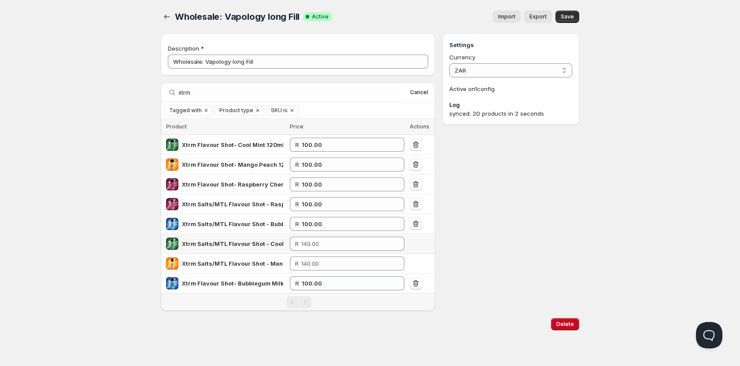
click at [335, 253] on td "R" at bounding box center [347, 244] width 120 height 20
click at [332, 243] on input "number" at bounding box center [346, 244] width 90 height 14
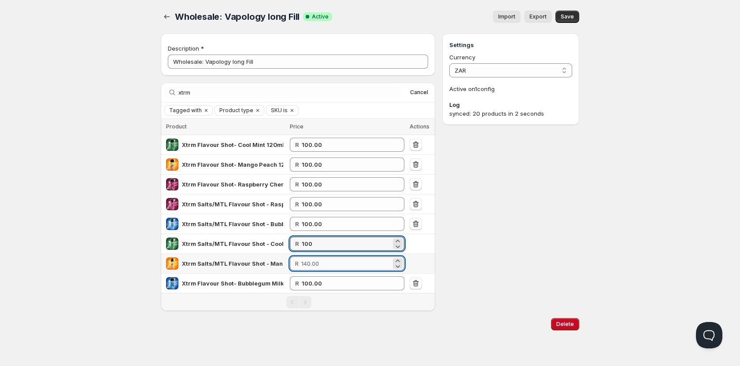
type input "100.00"
click at [339, 260] on input "number" at bounding box center [346, 264] width 90 height 14
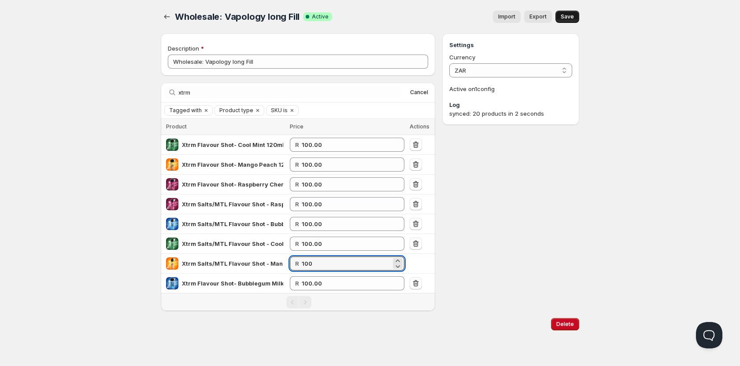
type input "100.00"
click at [570, 21] on button "Save" at bounding box center [567, 17] width 24 height 12
click at [315, 104] on div "Tagged with Product type SKU is Add filter Clear all" at bounding box center [298, 111] width 274 height 16
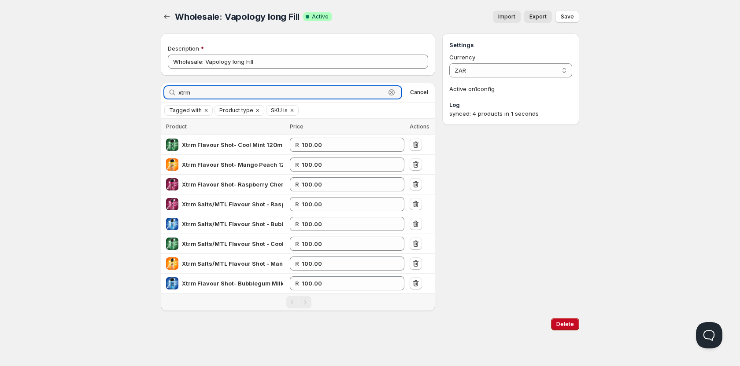
drag, startPoint x: 309, startPoint y: 93, endPoint x: 166, endPoint y: 91, distance: 142.7
click at [166, 91] on div "xtrm Clear" at bounding box center [282, 92] width 237 height 12
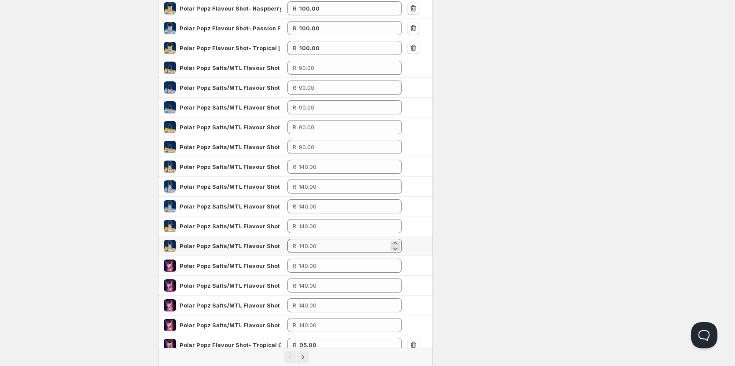
scroll to position [231, 0]
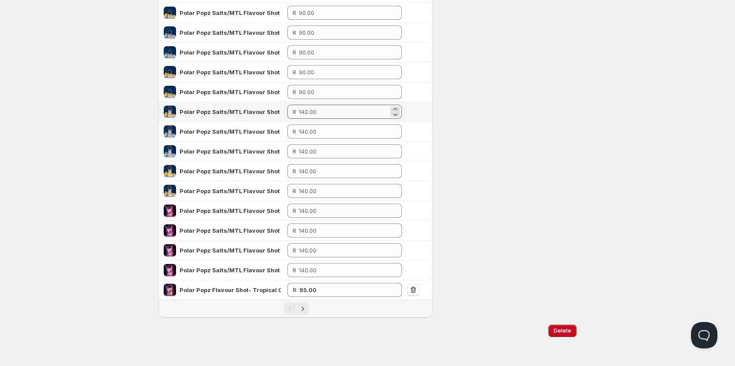
type input "polar pop"
click at [310, 114] on input "number" at bounding box center [344, 112] width 90 height 14
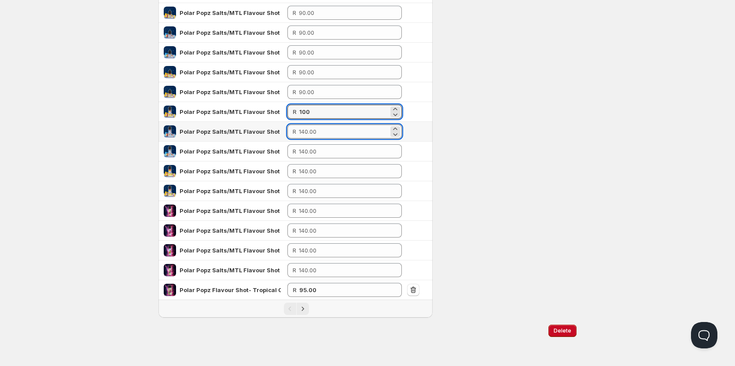
type input "100.00"
click at [323, 126] on input "number" at bounding box center [344, 132] width 90 height 14
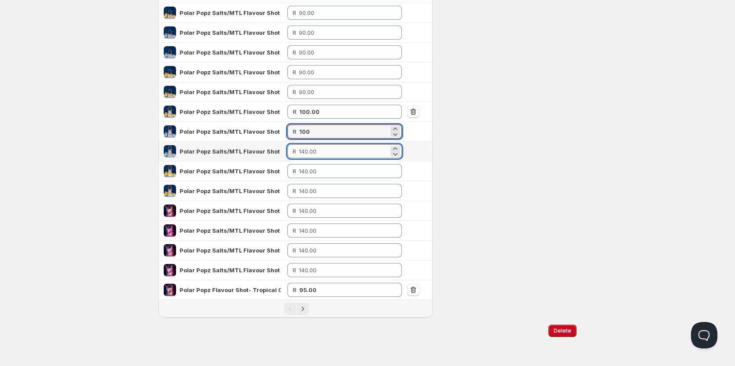
type input "100.00"
click at [328, 153] on input "number" at bounding box center [344, 151] width 90 height 14
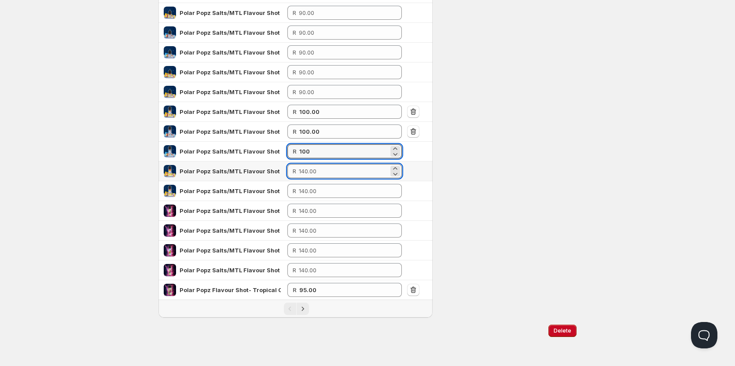
type input "100.00"
click at [336, 170] on input "number" at bounding box center [344, 171] width 90 height 14
type input "100.00"
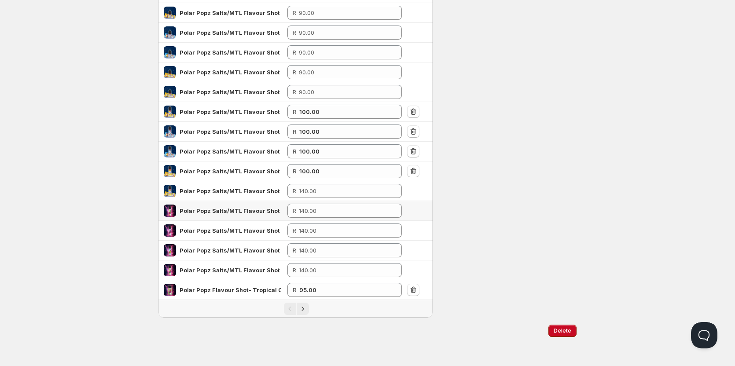
click at [317, 201] on td "R" at bounding box center [345, 211] width 120 height 20
click at [310, 194] on input "number" at bounding box center [344, 191] width 90 height 14
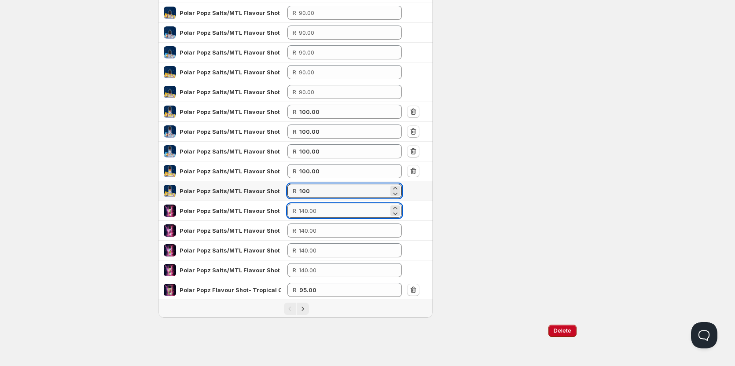
type input "100.00"
click at [312, 210] on input "number" at bounding box center [344, 211] width 90 height 14
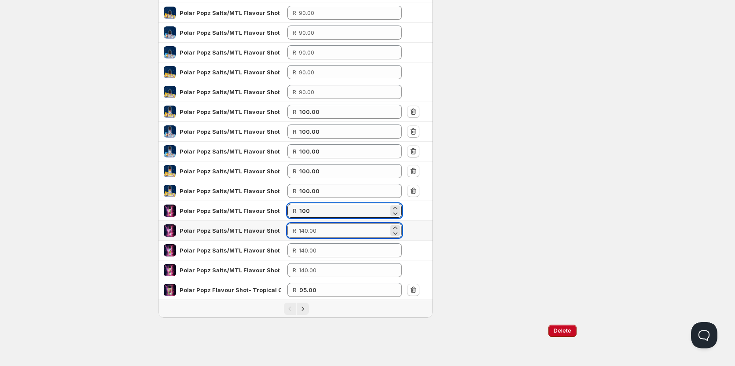
type input "100.00"
click at [323, 228] on input "number" at bounding box center [344, 231] width 90 height 14
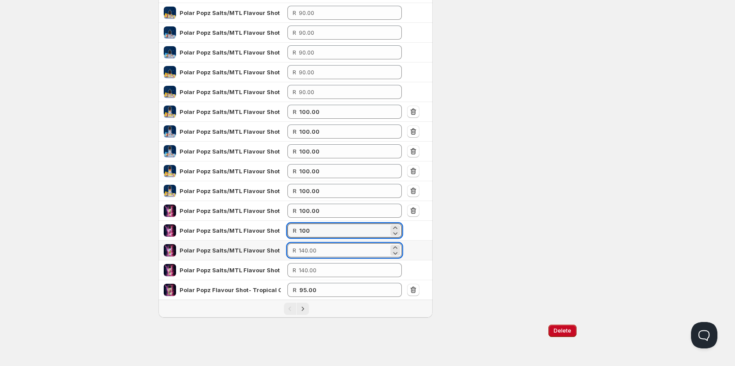
type input "100.00"
click at [317, 249] on input "number" at bounding box center [344, 251] width 90 height 14
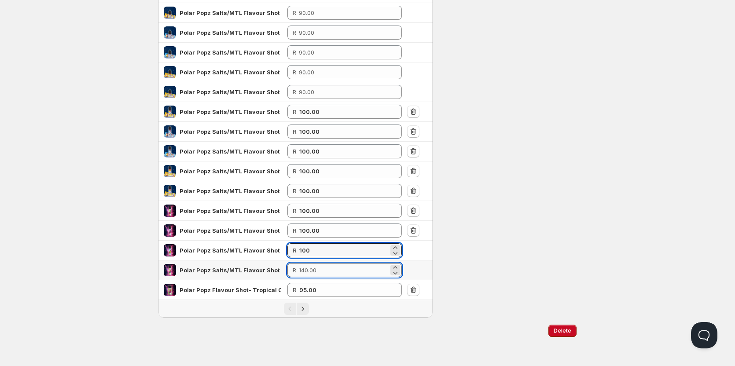
type input "100.00"
click at [332, 269] on input "number" at bounding box center [344, 270] width 90 height 14
drag, startPoint x: 328, startPoint y: 269, endPoint x: 253, endPoint y: 269, distance: 75.7
click at [253, 269] on tr "Polar Popz Salts/MTL Flavour Shot - Tropical Charge 60ml Long Fill R 100" at bounding box center [296, 271] width 274 height 20
type input "0"
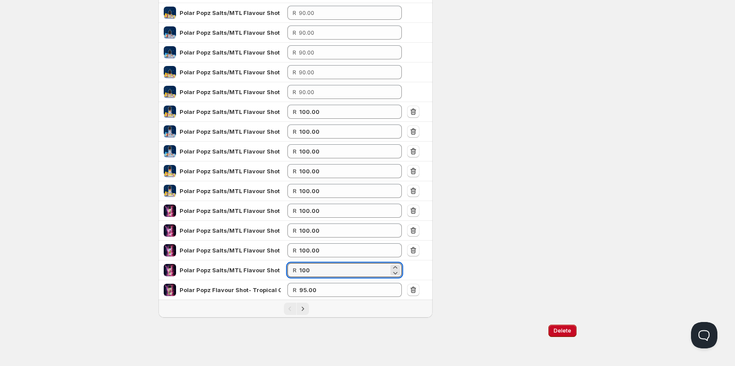
type input "100.00"
click at [558, 205] on div "Settings Currency ZAR ZAR Active on 1 config Log synced: 4 products in 1 seconds" at bounding box center [508, 60] width 137 height 516
click at [305, 310] on icon "Next" at bounding box center [303, 309] width 9 height 9
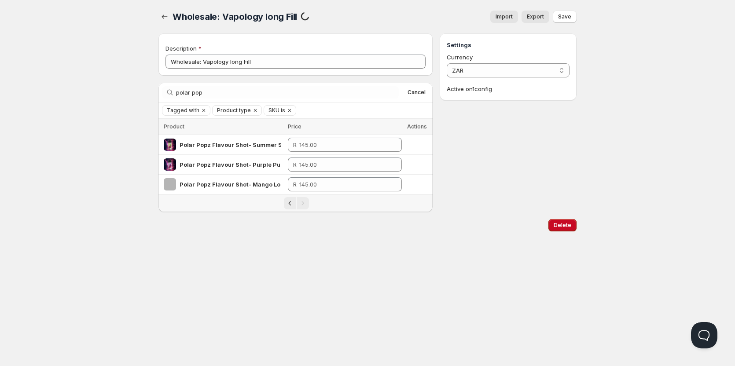
scroll to position [0, 0]
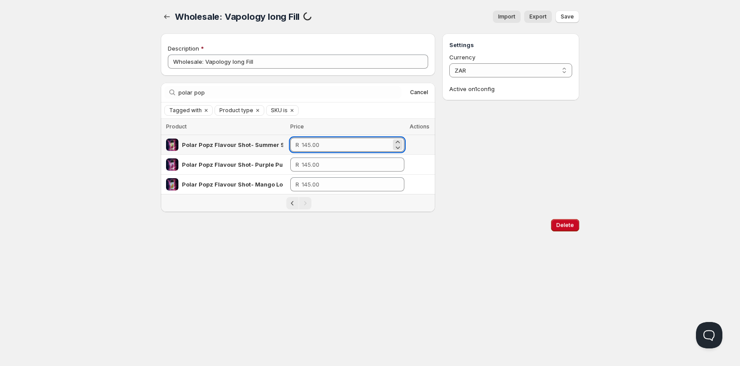
click at [336, 149] on input "number" at bounding box center [346, 145] width 89 height 14
type input "1"
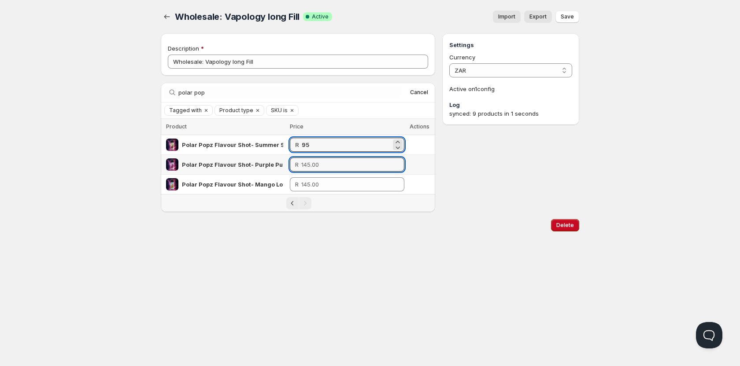
type input "95.00"
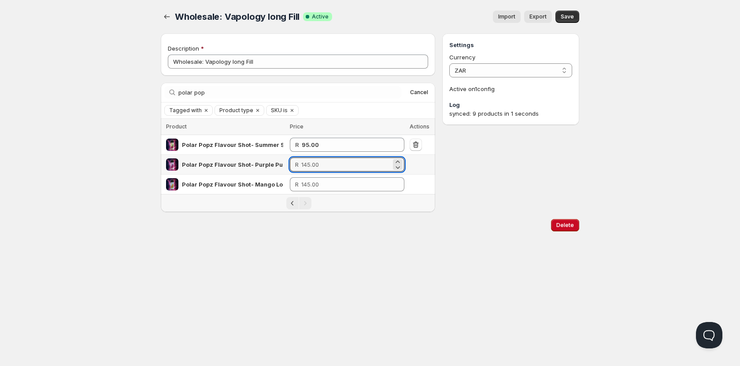
drag, startPoint x: 339, startPoint y: 168, endPoint x: 265, endPoint y: 172, distance: 74.9
click at [265, 172] on tr "Polar Popz Flavour Shot- Purple Pulse 120ml Long Fill R" at bounding box center [298, 165] width 274 height 20
type input "95.00"
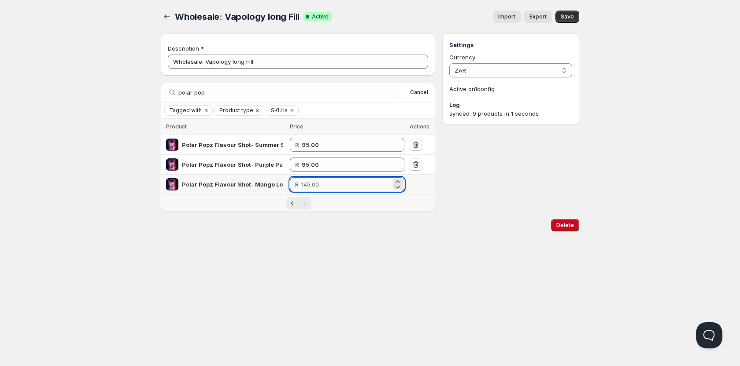
drag, startPoint x: 349, startPoint y: 183, endPoint x: 343, endPoint y: 183, distance: 6.2
click at [343, 183] on input "number" at bounding box center [346, 184] width 90 height 14
type input "95.00"
click at [569, 11] on button "Save" at bounding box center [567, 17] width 24 height 12
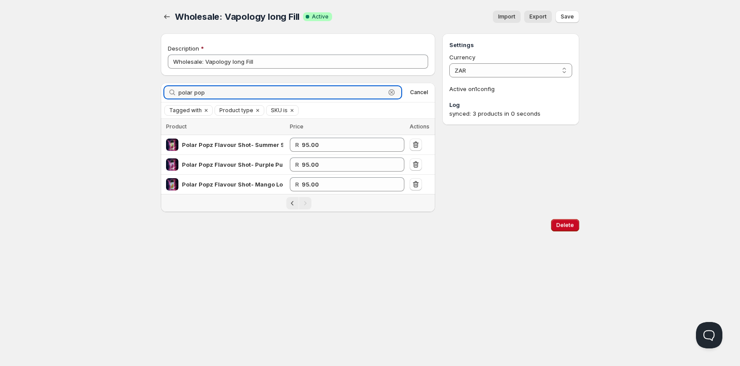
drag, startPoint x: 261, startPoint y: 95, endPoint x: 177, endPoint y: 92, distance: 83.3
click at [177, 93] on div "polar pop Clear" at bounding box center [282, 92] width 237 height 12
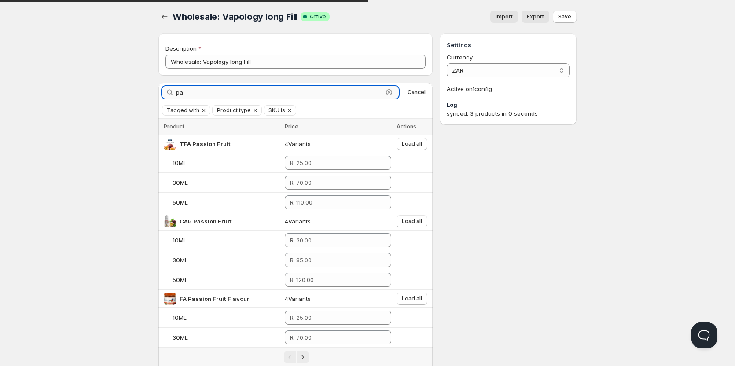
type input "p"
type input "c"
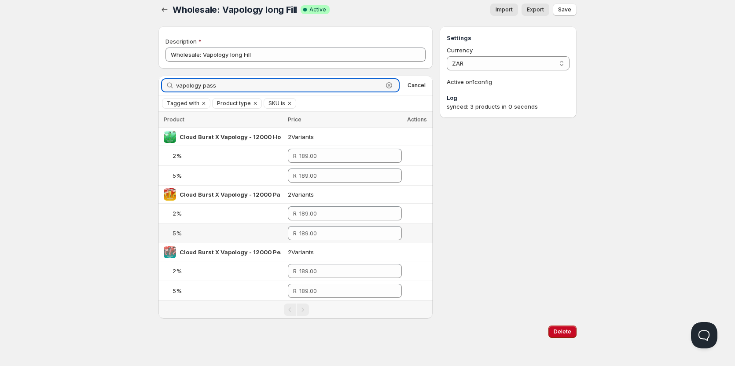
scroll to position [8, 0]
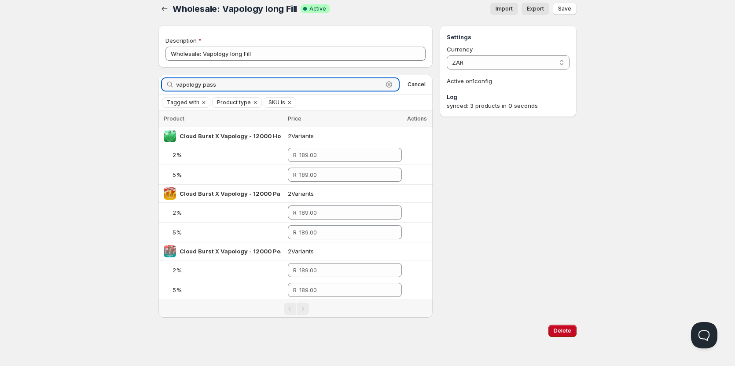
drag, startPoint x: 156, startPoint y: 78, endPoint x: 83, endPoint y: 78, distance: 72.7
click at [84, 79] on div "Home Pricing Price lists Checkout Forms Submissions Settings Features Plans Who…" at bounding box center [367, 179] width 735 height 374
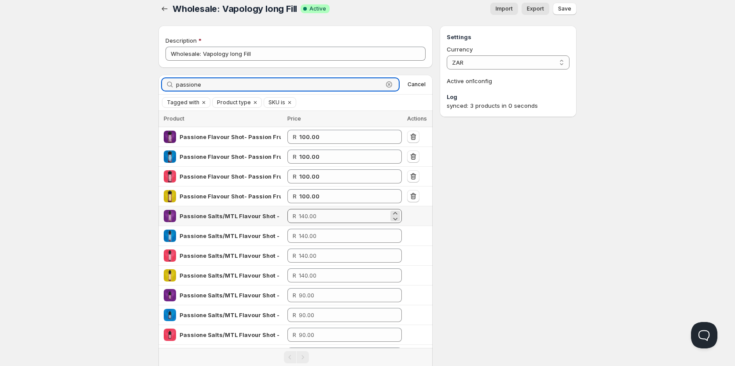
type input "passione"
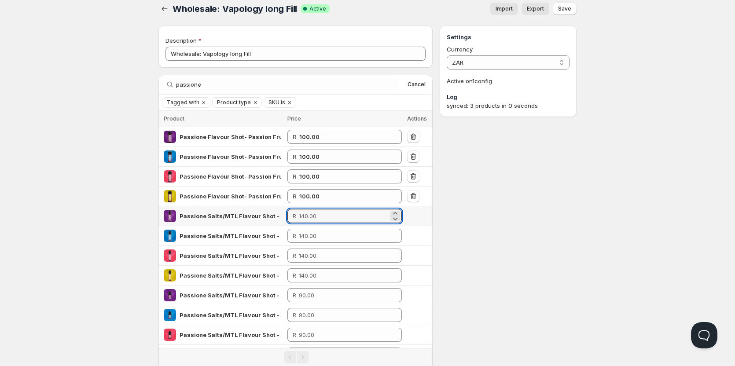
drag, startPoint x: 332, startPoint y: 218, endPoint x: 299, endPoint y: 219, distance: 33.9
click at [299, 219] on div "R" at bounding box center [345, 216] width 114 height 14
type input "100.00"
click at [329, 238] on input "number" at bounding box center [344, 236] width 90 height 14
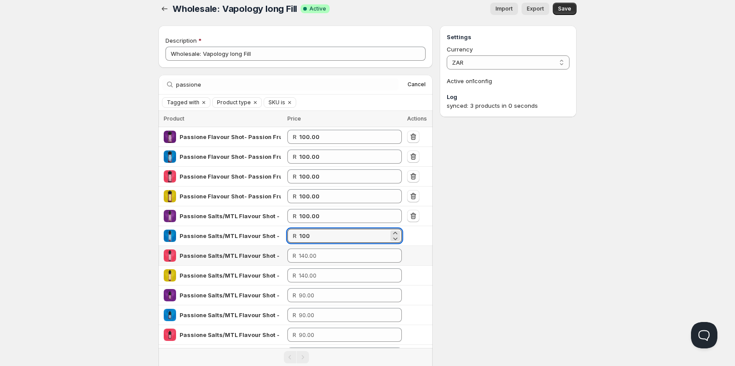
type input "100.00"
click at [319, 267] on td "R" at bounding box center [345, 276] width 120 height 20
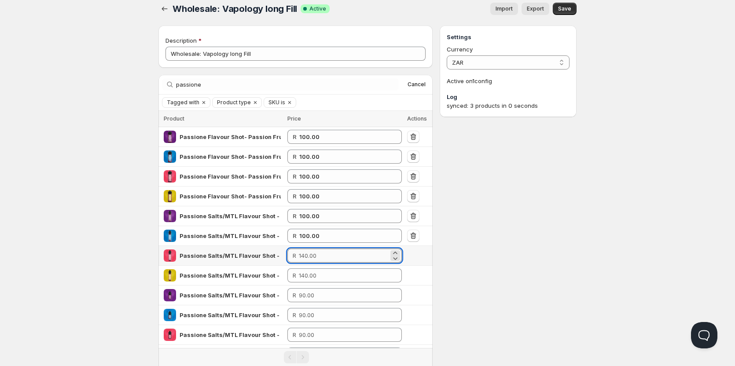
click at [321, 256] on input "number" at bounding box center [344, 256] width 90 height 14
drag, startPoint x: 335, startPoint y: 254, endPoint x: 238, endPoint y: 249, distance: 97.4
click at [238, 249] on tr "Passione Salts/MTL Flavour Shot - Passion Fruit Lychee 60ml Long Fill R" at bounding box center [296, 256] width 274 height 20
type input "2"
type input "100.00"
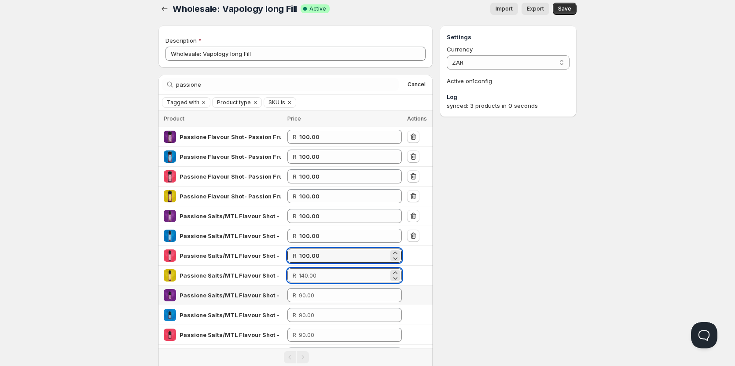
click at [323, 280] on input "number" at bounding box center [344, 276] width 90 height 14
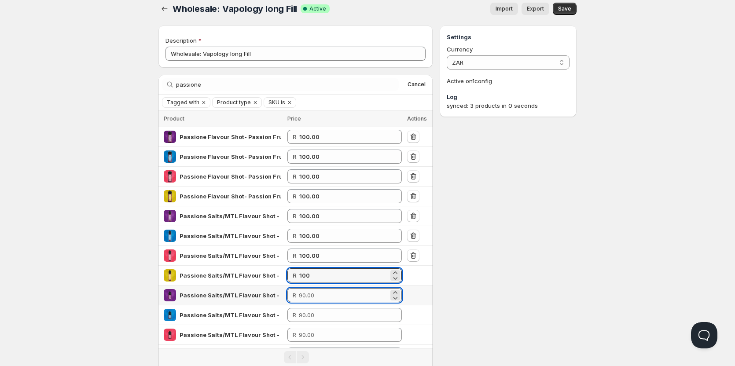
type input "100.00"
click at [327, 292] on input "number" at bounding box center [344, 295] width 90 height 14
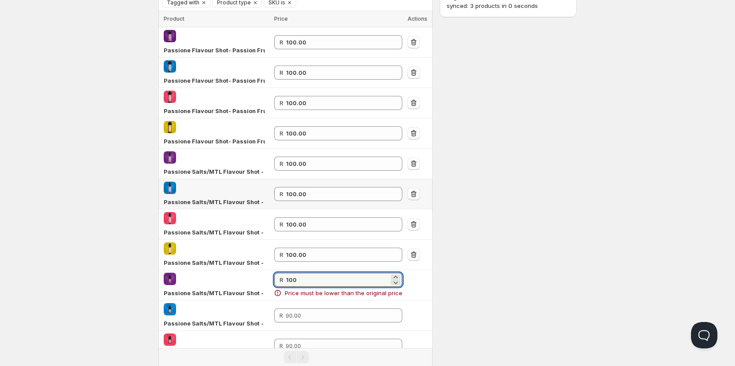
scroll to position [199, 0]
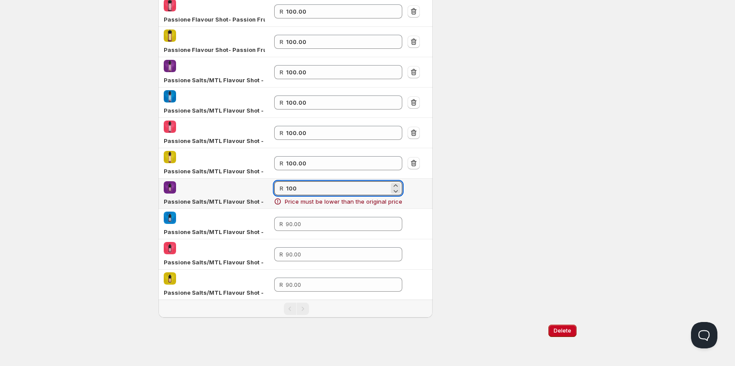
drag, startPoint x: 301, startPoint y: 188, endPoint x: 250, endPoint y: 188, distance: 51.1
click at [250, 188] on tr "Passione Salts/MTL Flavour Shot - Passion Fruit Blackcurrant 30ml Long Fill R 1…" at bounding box center [296, 194] width 274 height 30
type input "0"
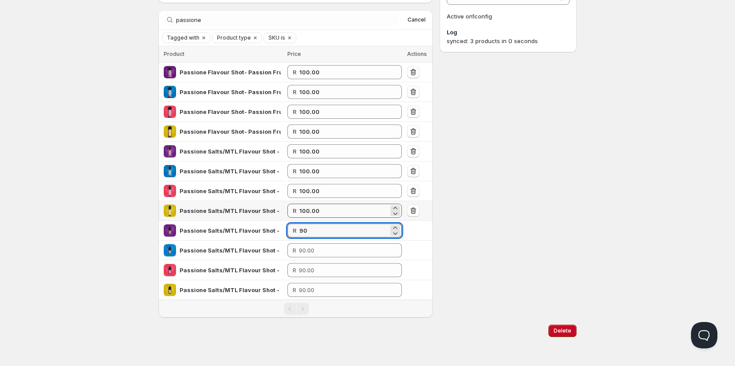
type input "90"
click at [316, 205] on input "100.00" at bounding box center [343, 211] width 89 height 14
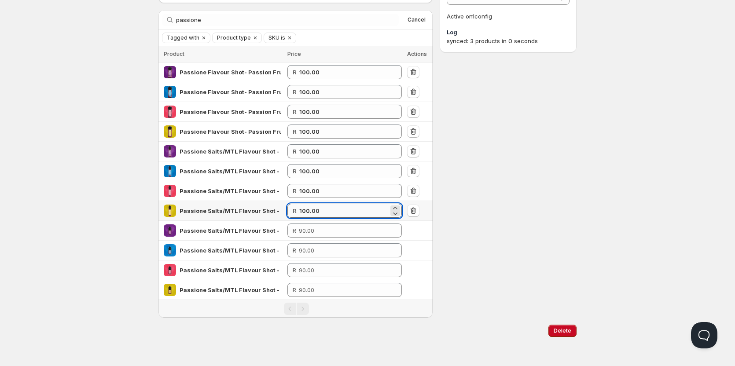
click at [316, 205] on input "100.00" at bounding box center [343, 211] width 89 height 14
type input "90.00"
click at [314, 193] on input "100.00" at bounding box center [343, 191] width 89 height 14
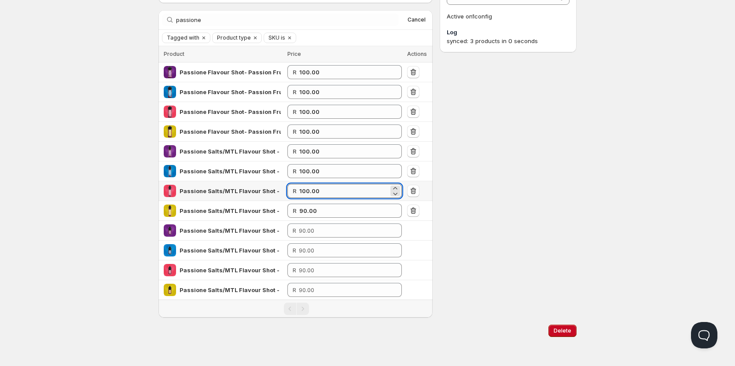
click at [314, 193] on input "100.00" at bounding box center [343, 191] width 89 height 14
type input "90.00"
click at [314, 169] on input "100.00" at bounding box center [343, 171] width 89 height 14
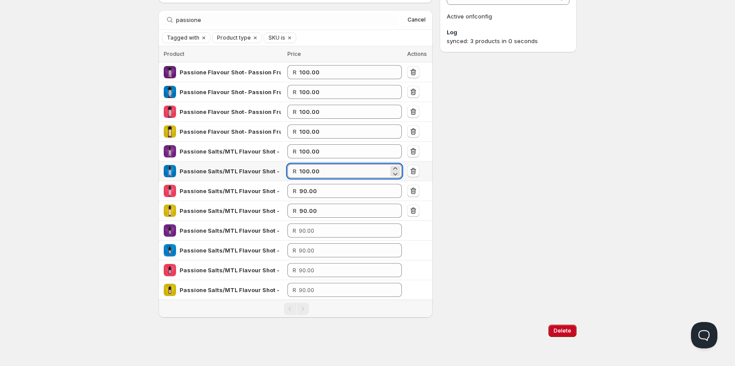
click at [314, 169] on input "100.00" at bounding box center [343, 171] width 89 height 14
type input "90.00"
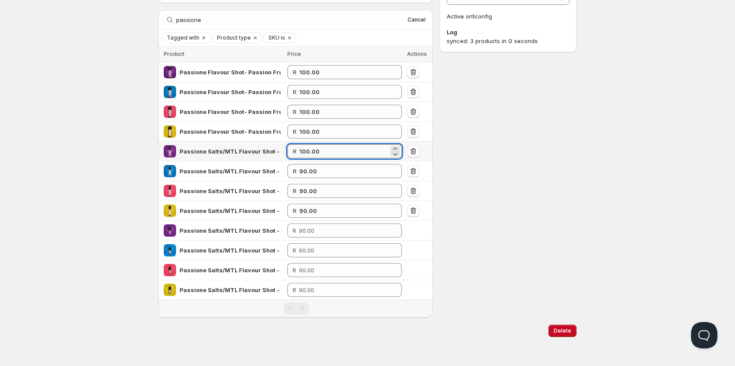
click at [314, 148] on input "100.00" at bounding box center [343, 151] width 89 height 14
type input "90.00"
click at [531, 155] on div "Settings Currency ZAR ZAR Active on 1 config Log synced: 3 products in 0 seconds" at bounding box center [508, 139] width 137 height 357
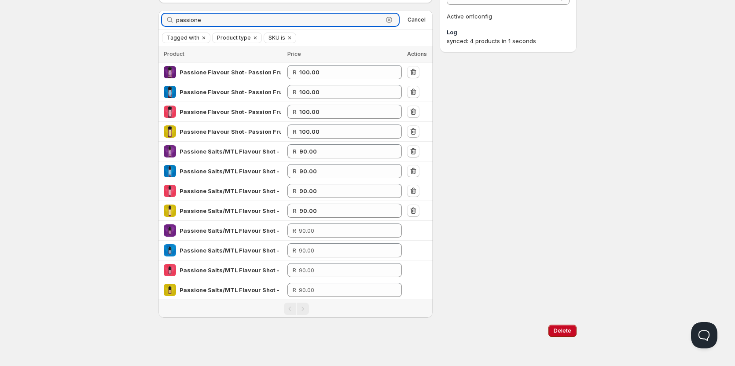
drag, startPoint x: 214, startPoint y: 22, endPoint x: 95, endPoint y: 11, distance: 120.2
click at [95, 11] on div "Home Pricing Price lists Checkout Forms Submissions Settings Features Plans Who…" at bounding box center [367, 146] width 735 height 439
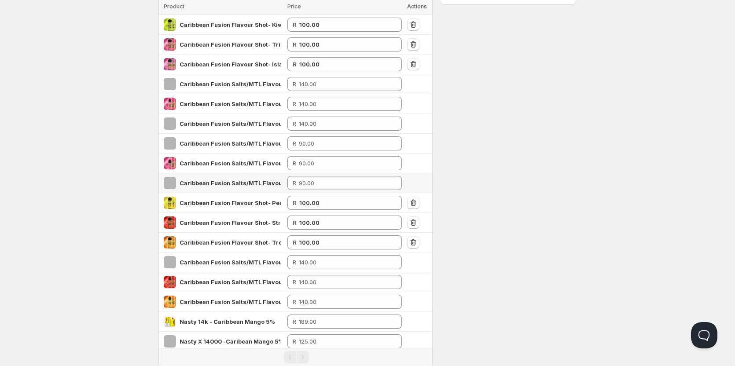
scroll to position [172, 0]
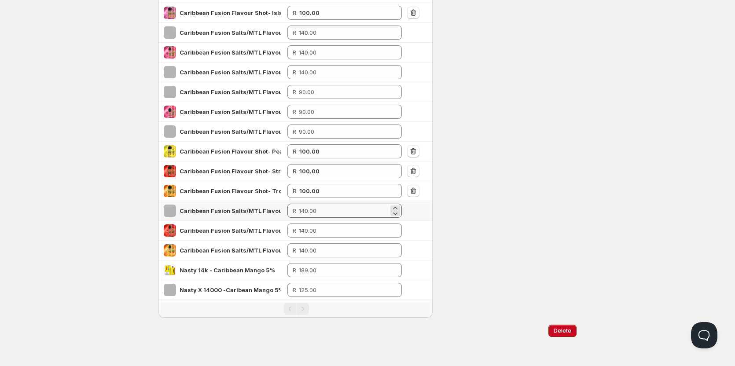
type input "carib"
click at [321, 210] on input "number" at bounding box center [344, 211] width 90 height 14
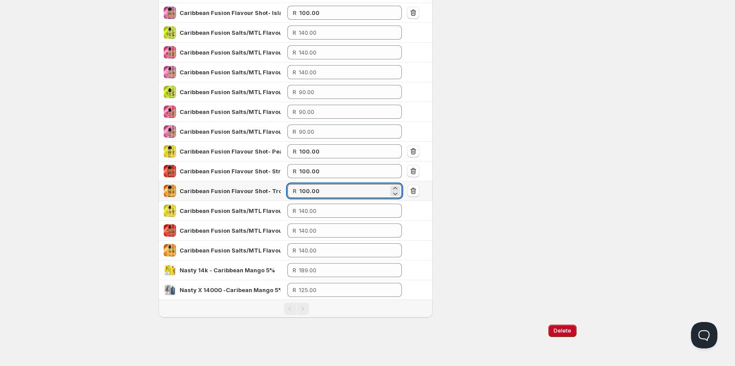
drag, startPoint x: 321, startPoint y: 187, endPoint x: 292, endPoint y: 189, distance: 28.3
click at [292, 189] on div "R 100.00" at bounding box center [345, 191] width 114 height 14
click at [315, 212] on input "number" at bounding box center [344, 211] width 90 height 14
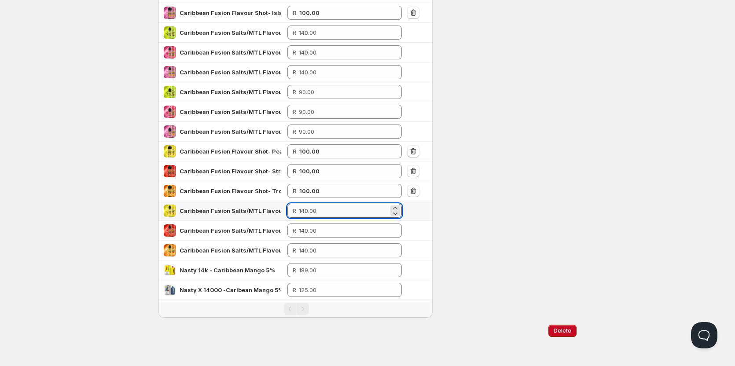
click at [315, 212] on input "number" at bounding box center [344, 211] width 90 height 14
type input "90.00"
click at [322, 225] on input "number" at bounding box center [344, 231] width 90 height 14
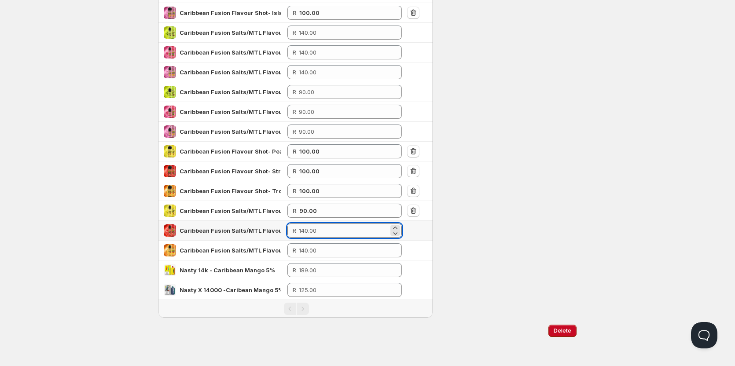
type input "8"
click at [320, 212] on input "90.00" at bounding box center [343, 211] width 89 height 14
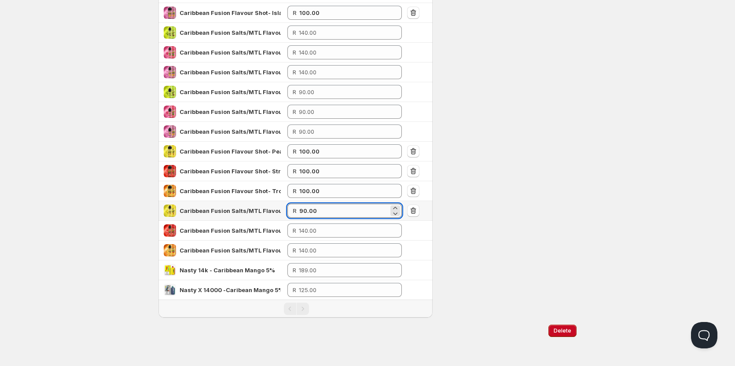
click at [320, 212] on input "90.00" at bounding box center [343, 211] width 89 height 14
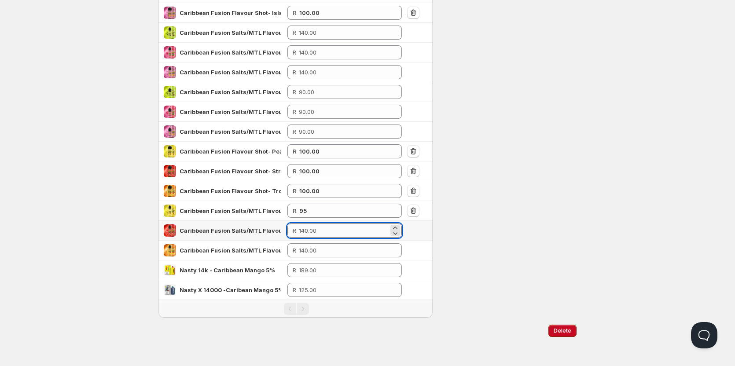
type input "95.00"
click at [320, 231] on input "number" at bounding box center [344, 231] width 90 height 14
type input "95.00"
click at [329, 249] on input "number" at bounding box center [344, 251] width 90 height 14
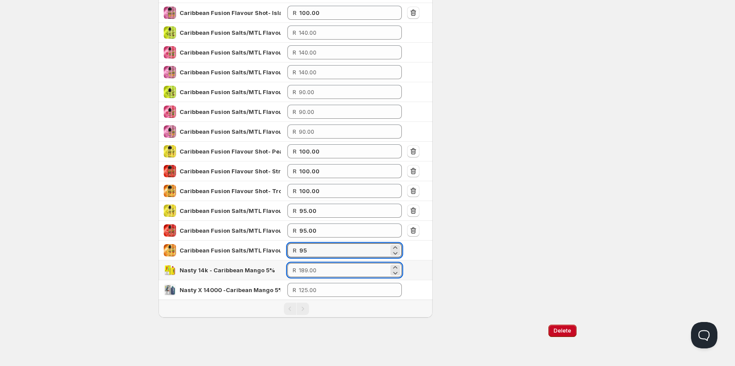
type input "95.00"
click at [332, 271] on input "number" at bounding box center [344, 270] width 90 height 14
type input "95.00"
click at [645, 188] on div "Home Pricing Price lists Checkout Forms Submissions Settings Features Plans Who…" at bounding box center [367, 97] width 735 height 538
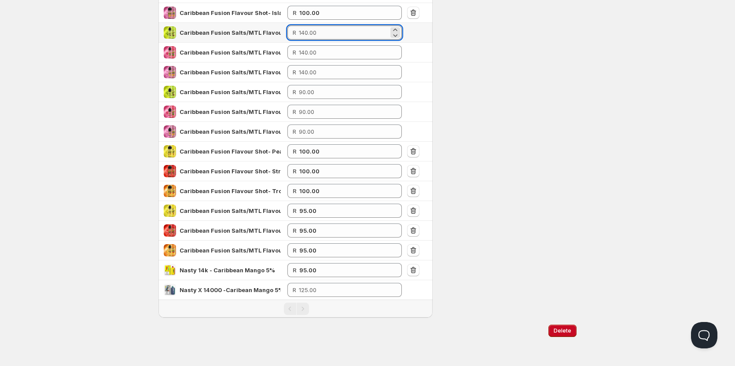
click at [343, 31] on input "number" at bounding box center [344, 33] width 90 height 14
type input "100.00"
click at [328, 49] on input "number" at bounding box center [344, 52] width 90 height 14
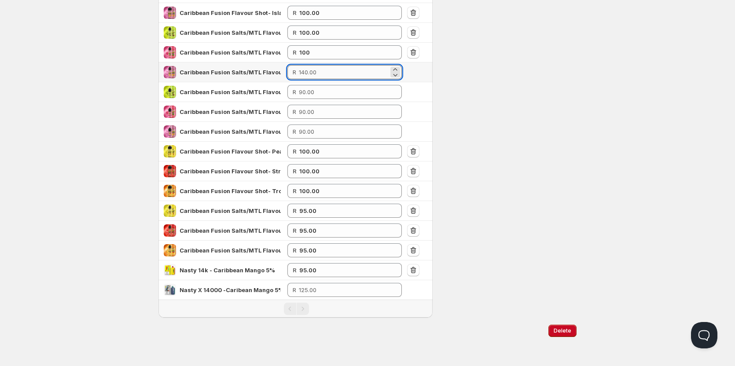
type input "100.00"
click at [321, 72] on input "number" at bounding box center [344, 72] width 90 height 14
type input "100.00"
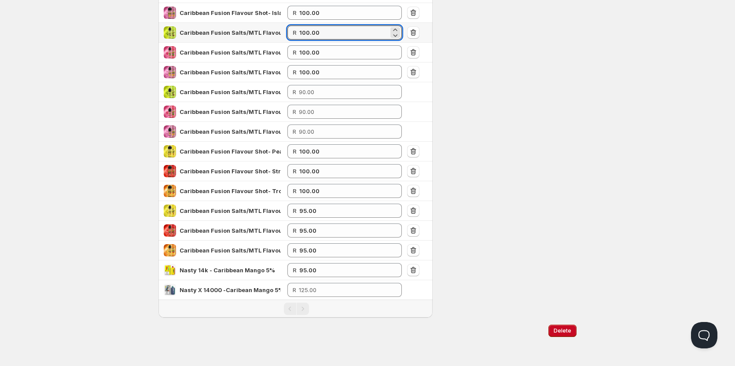
drag, startPoint x: 329, startPoint y: 37, endPoint x: 282, endPoint y: 36, distance: 47.6
click at [282, 36] on tr "Caribbean Fusion Salts/MTL Flavour Shot - Kiwi Lemonade 60ml Long Fill R 100.00" at bounding box center [296, 33] width 274 height 20
type input "90.00"
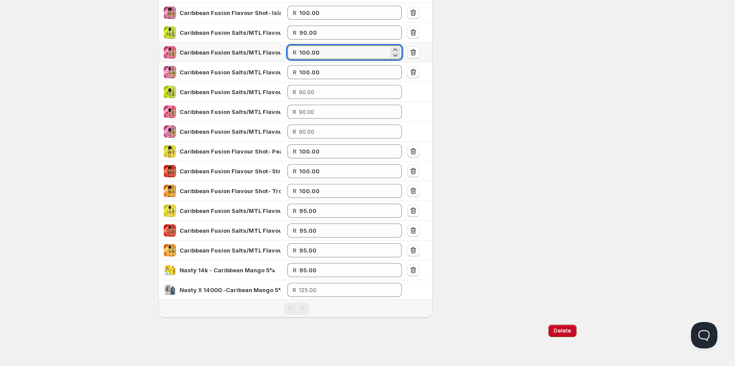
drag, startPoint x: 337, startPoint y: 59, endPoint x: 276, endPoint y: 53, distance: 61.0
click at [276, 53] on tr "Caribbean Fusion Salts/MTL Flavour Shot - Triple Melon 60ml Long Fill R 100.00" at bounding box center [296, 53] width 274 height 20
type input "8"
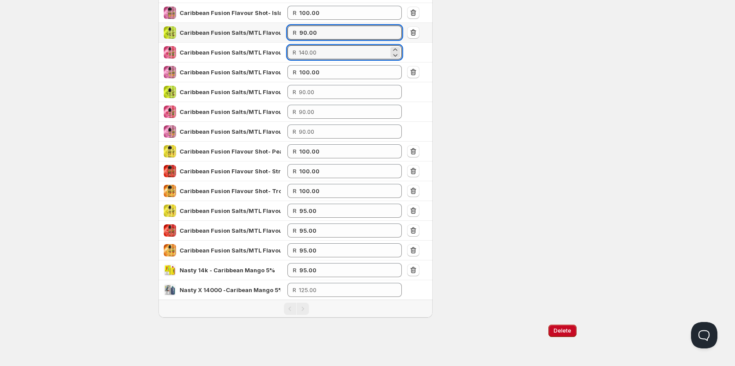
drag, startPoint x: 295, startPoint y: 35, endPoint x: 274, endPoint y: 32, distance: 21.3
click at [274, 32] on tr "Caribbean Fusion Salts/MTL Flavour Shot - Kiwi Lemonade 60ml Long Fill R 90.00" at bounding box center [296, 33] width 274 height 20
type input "95.00"
click at [335, 50] on input "number" at bounding box center [344, 52] width 90 height 14
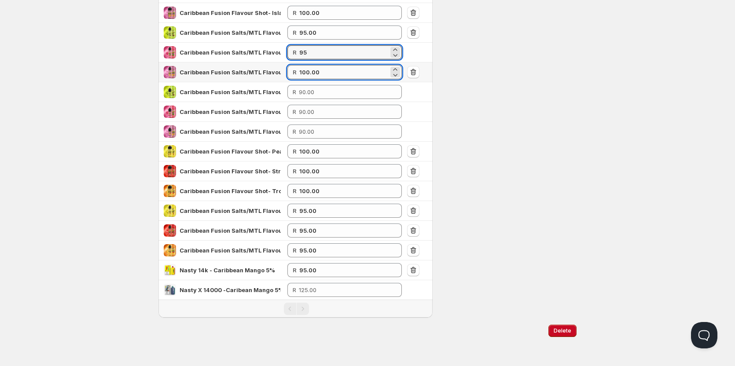
type input "95.00"
drag, startPoint x: 342, startPoint y: 74, endPoint x: 273, endPoint y: 72, distance: 68.7
click at [274, 72] on tr "Caribbean Fusion Salts/MTL Flavour Shot - Island Wave Lemonade 60ml Long Fill R…" at bounding box center [296, 73] width 274 height 20
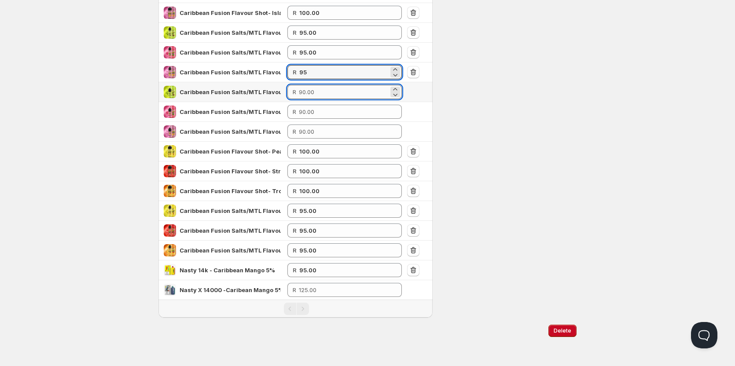
type input "95.00"
click at [342, 91] on input "number" at bounding box center [344, 92] width 90 height 14
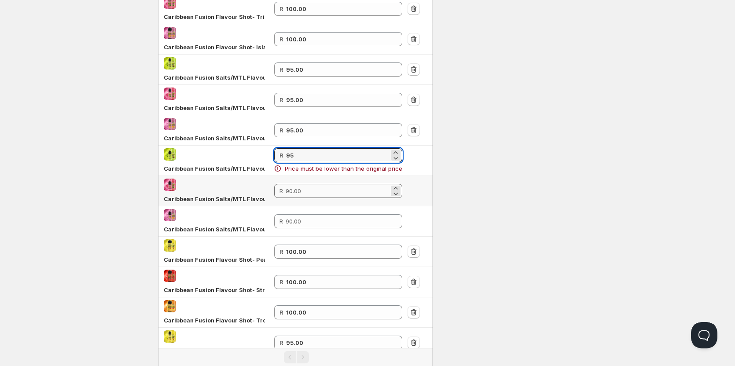
type input "95"
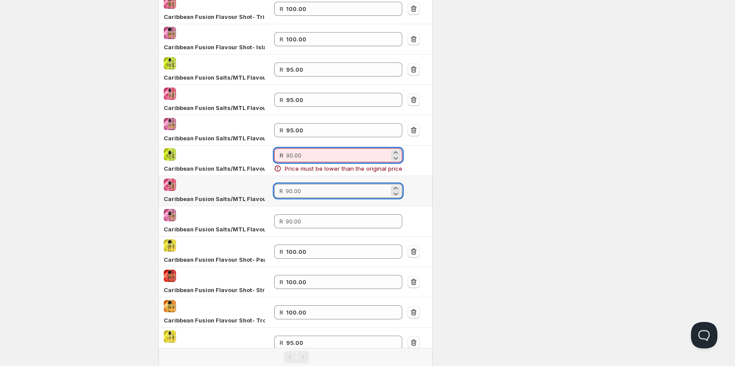
click at [309, 191] on tbody "Caribbean Fusion Flavour Shot- Kiwi Lemonade 120ml Long Fill R 100.00 Caribbean…" at bounding box center [296, 221] width 274 height 517
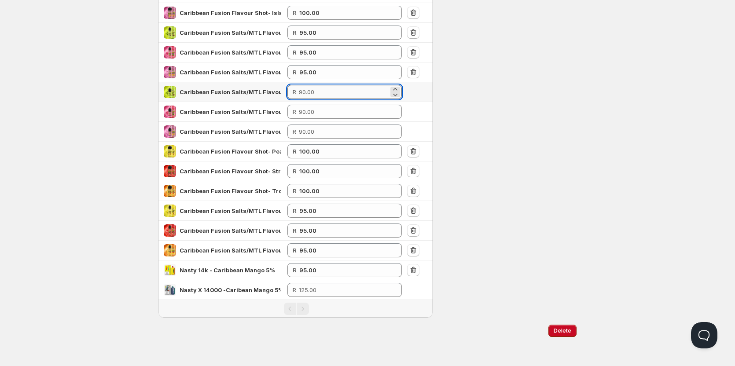
click at [343, 90] on input "number" at bounding box center [344, 92] width 90 height 14
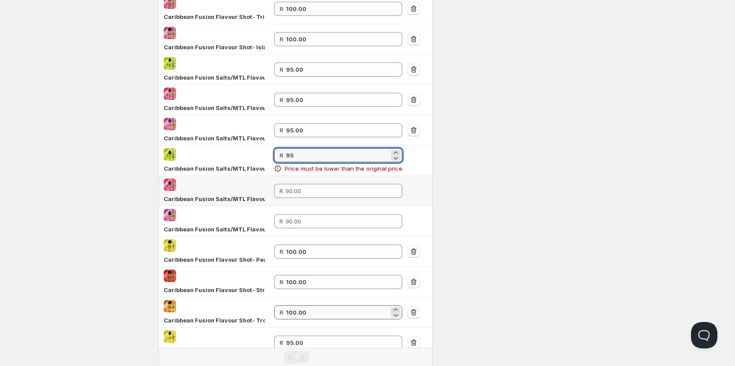
type input "95"
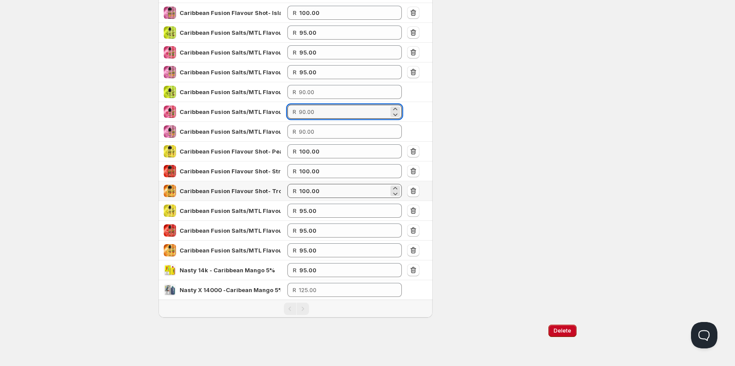
click at [309, 188] on tbody "Caribbean Fusion Flavour Shot- Kiwi Lemonade 120ml Long Fill R 100.00 Caribbean…" at bounding box center [296, 131] width 274 height 337
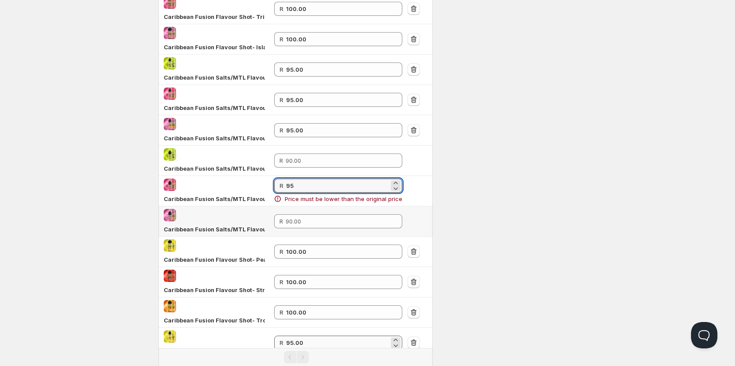
type input "95"
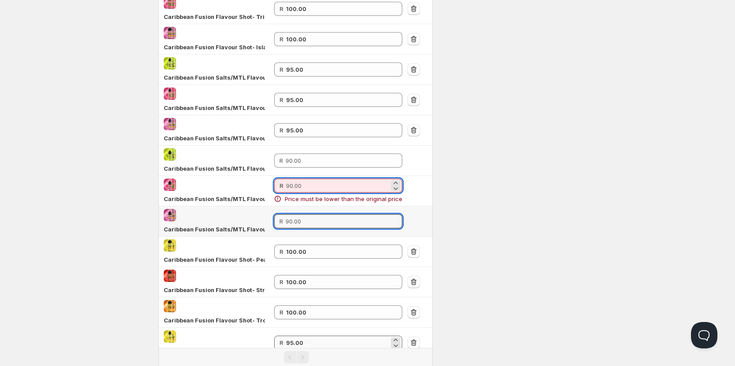
click at [311, 217] on tbody "Caribbean Fusion Flavour Shot- Kiwi Lemonade 120ml Long Fill R 100.00 Caribbean…" at bounding box center [296, 221] width 274 height 517
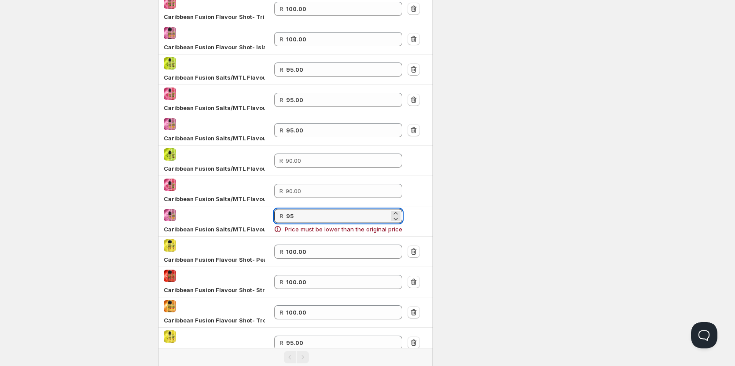
type input "95"
click at [550, 189] on div "Settings Currency ZAR ZAR Active on 1 config Log synced: 4 products in 1 seconds" at bounding box center [508, 180] width 137 height 636
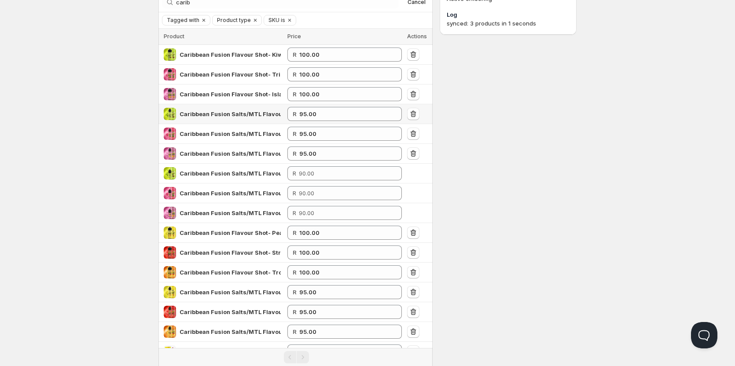
scroll to position [0, 0]
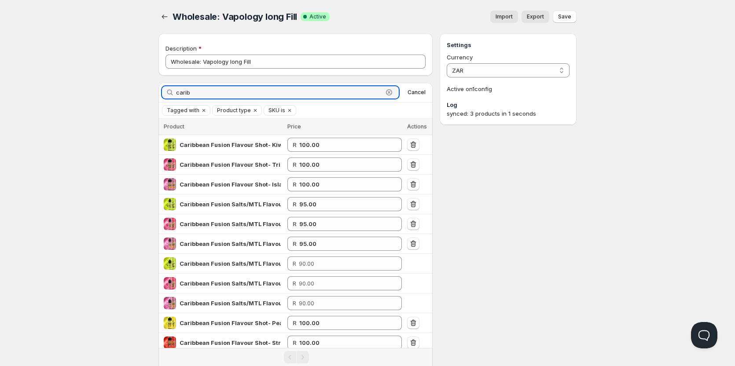
drag, startPoint x: 219, startPoint y: 94, endPoint x: 103, endPoint y: 90, distance: 116.8
click at [103, 90] on div "Home Pricing Price lists Checkout Forms Submissions Settings Features Plans Who…" at bounding box center [367, 269] width 735 height 538
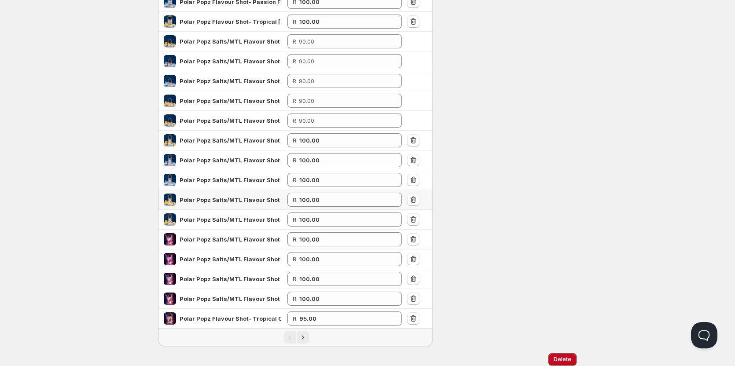
scroll to position [231, 0]
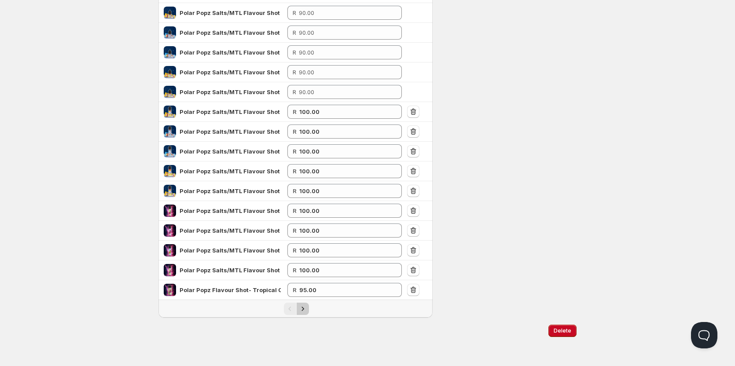
click at [304, 309] on icon "Next" at bounding box center [303, 309] width 2 height 4
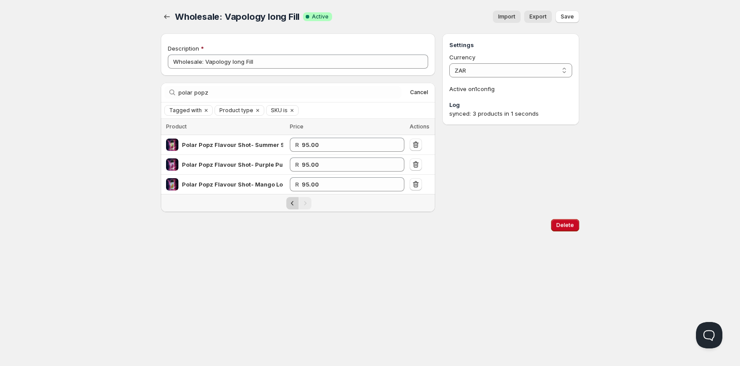
click at [288, 200] on icon "Previous" at bounding box center [292, 203] width 9 height 9
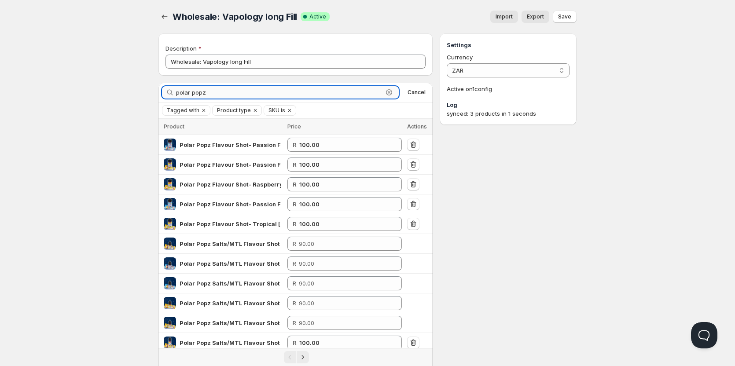
click at [215, 90] on input "polar popz" at bounding box center [279, 92] width 207 height 12
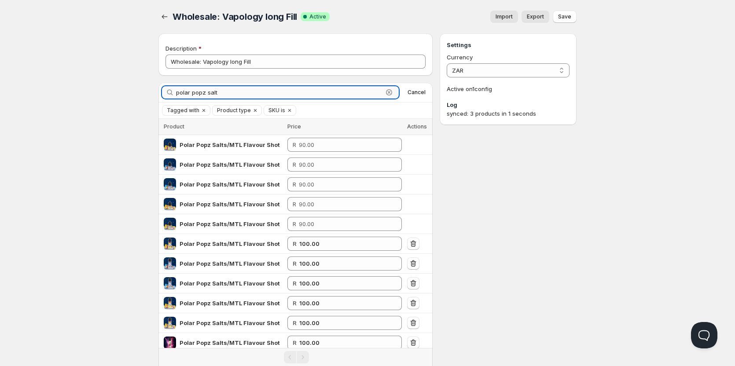
click at [193, 92] on input "polar popz salt" at bounding box center [279, 92] width 207 height 12
click at [191, 96] on input "polar popz salt" at bounding box center [279, 92] width 207 height 12
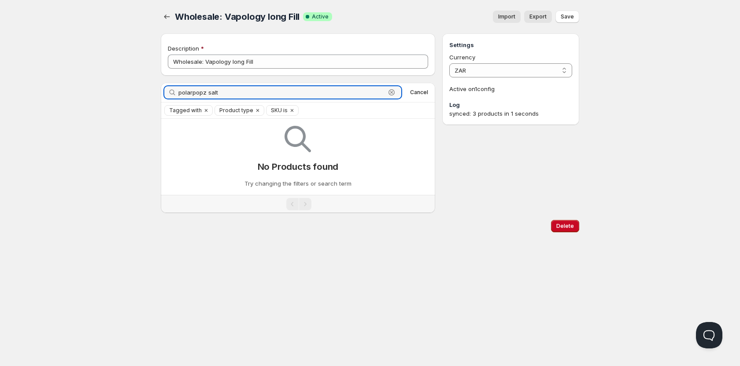
drag, startPoint x: 205, startPoint y: 90, endPoint x: 120, endPoint y: 86, distance: 85.1
click at [121, 87] on div "Home Pricing Price lists Checkout Forms Submissions Settings Features Plans Who…" at bounding box center [370, 183] width 740 height 366
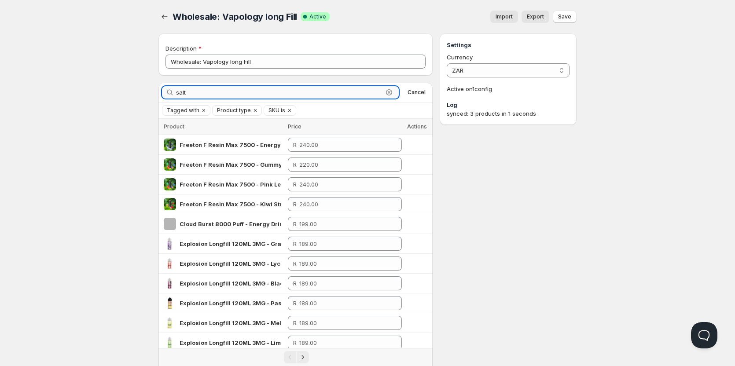
click at [180, 89] on input "salt" at bounding box center [279, 92] width 207 height 12
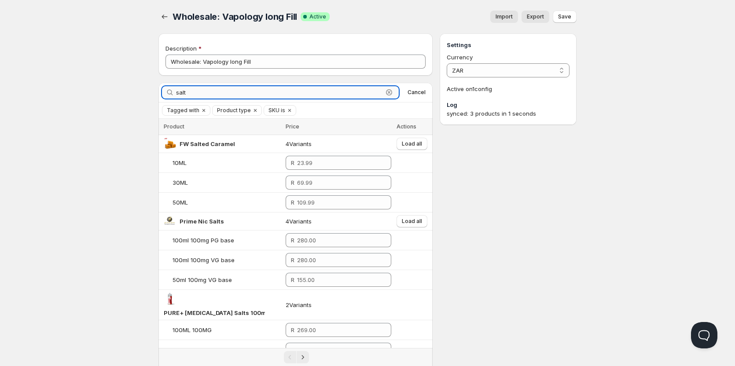
click at [201, 91] on input "salt" at bounding box center [279, 92] width 207 height 12
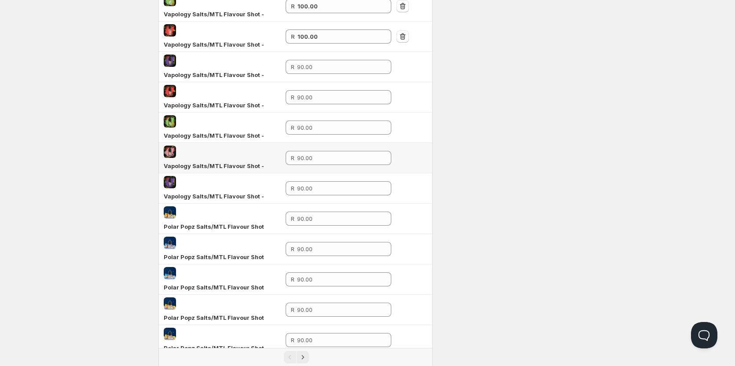
scroll to position [591, 0]
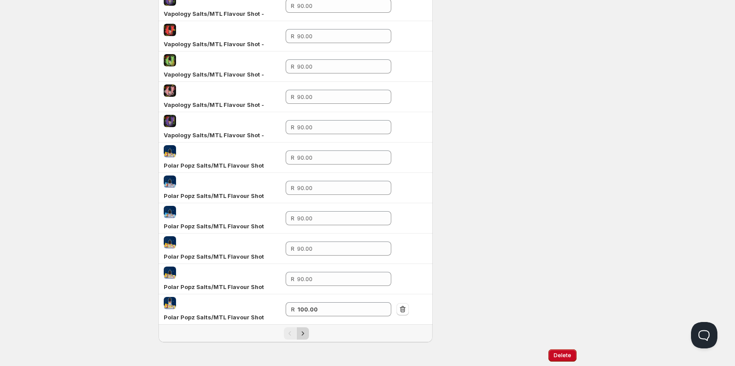
type input "salts"
click at [306, 329] on icon "Next" at bounding box center [303, 333] width 9 height 9
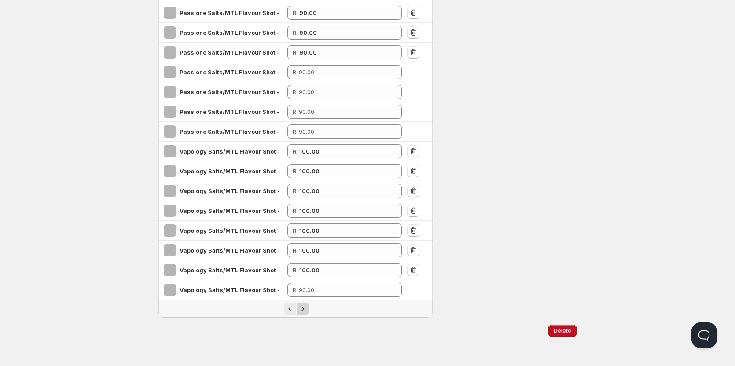
scroll to position [231, 0]
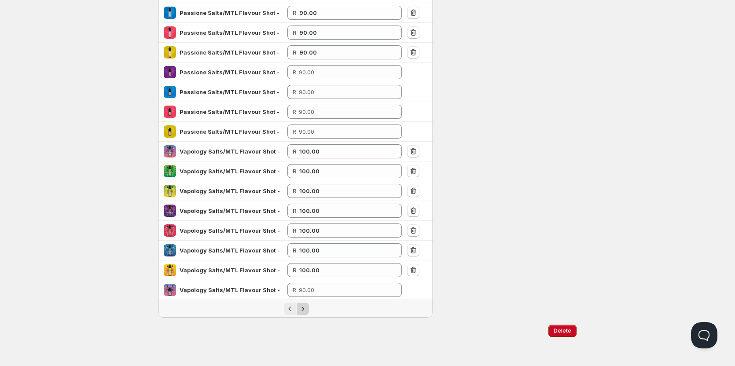
click at [304, 307] on icon "Next" at bounding box center [303, 309] width 9 height 9
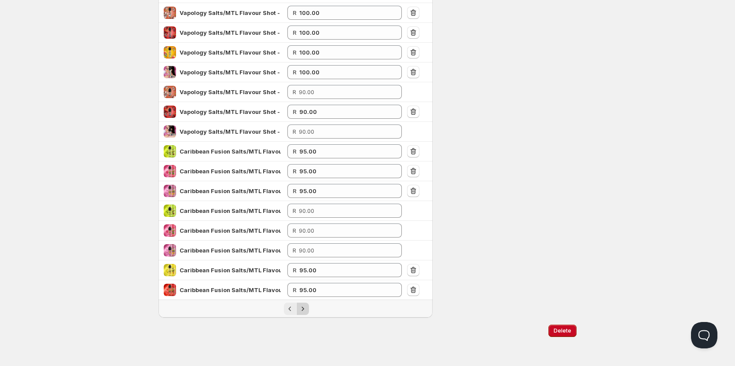
click at [309, 307] on button "Next" at bounding box center [303, 309] width 12 height 12
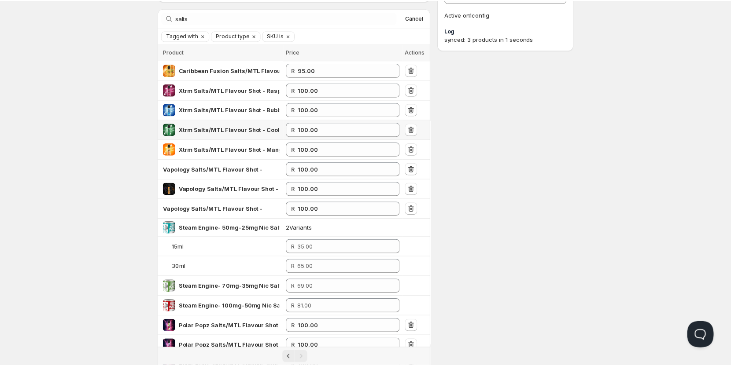
scroll to position [170, 0]
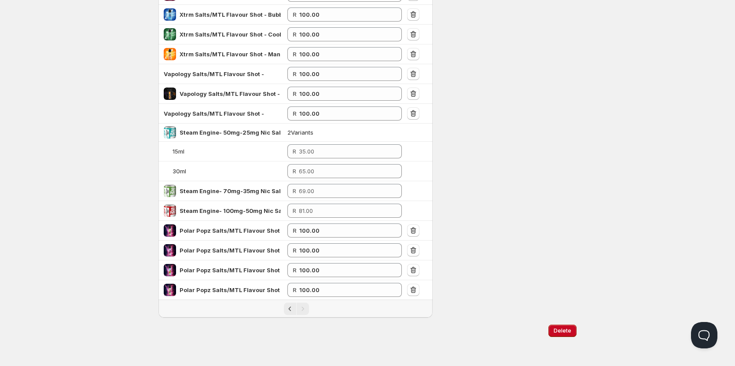
click at [304, 309] on div "Pagination" at bounding box center [303, 309] width 12 height 12
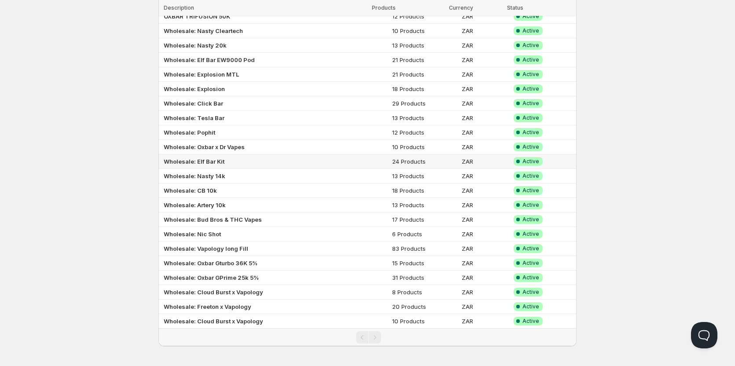
scroll to position [184, 0]
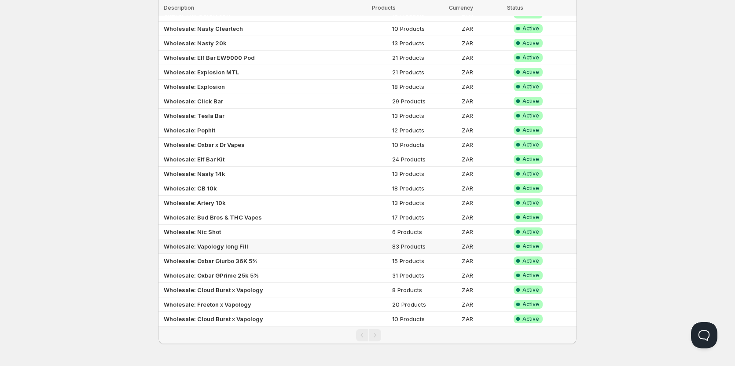
click at [218, 247] on b "Wholesale: Vapology long Fill" at bounding box center [206, 246] width 85 height 7
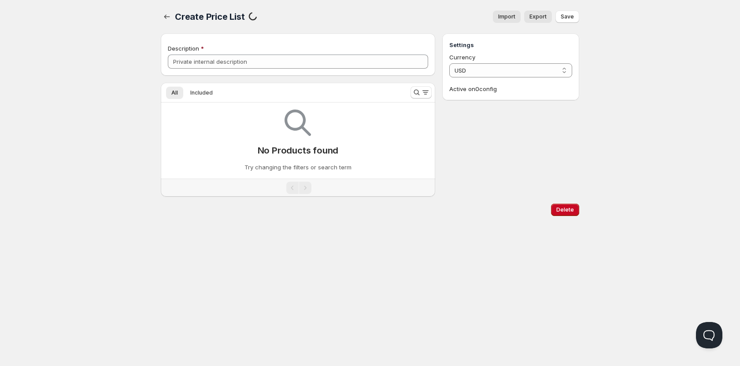
type input "Wholesale: Vapology long Fill"
select select "ZAR"
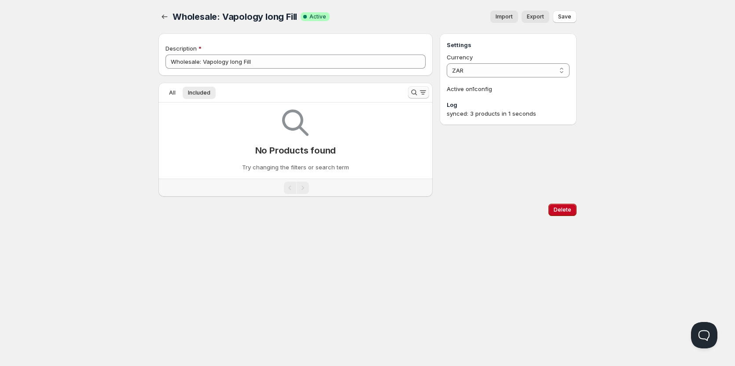
click at [417, 92] on icon "Search and filter results" at bounding box center [414, 92] width 9 height 9
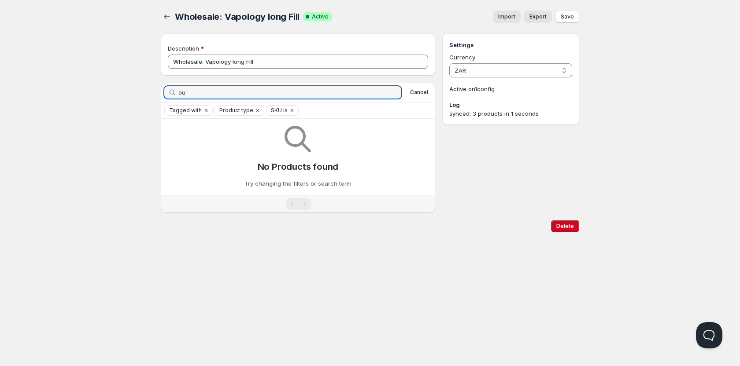
type input "o"
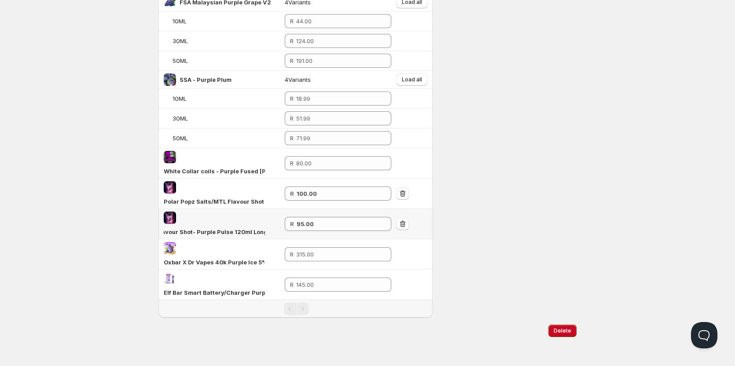
scroll to position [0, 46]
type input "purple"
drag, startPoint x: 216, startPoint y: 206, endPoint x: 262, endPoint y: 207, distance: 45.4
click at [262, 206] on div "Polar Popz Salts/MTL Flavour Shot - Purple Pulse 60ml Long Fill" at bounding box center [214, 201] width 101 height 9
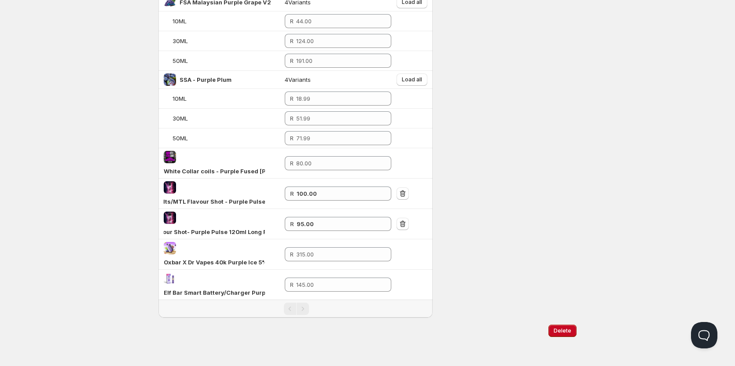
click at [487, 173] on div "Settings Currency ZAR ZAR Active on 1 config Log synced: 3 products in 1 seconds" at bounding box center [508, 56] width 137 height 524
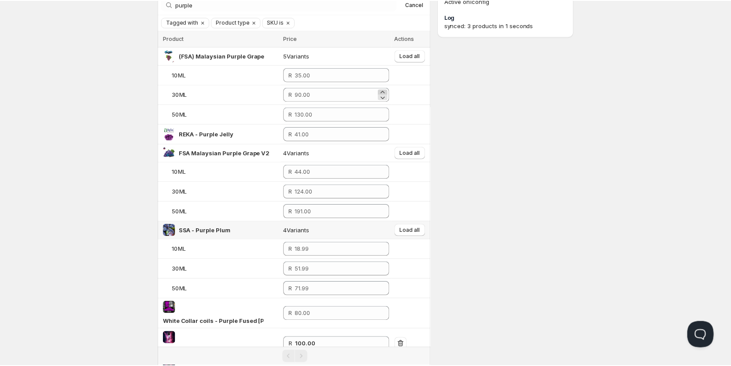
scroll to position [0, 0]
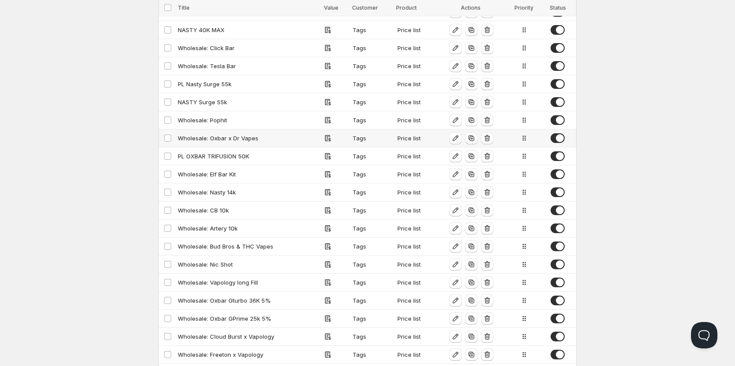
scroll to position [231, 0]
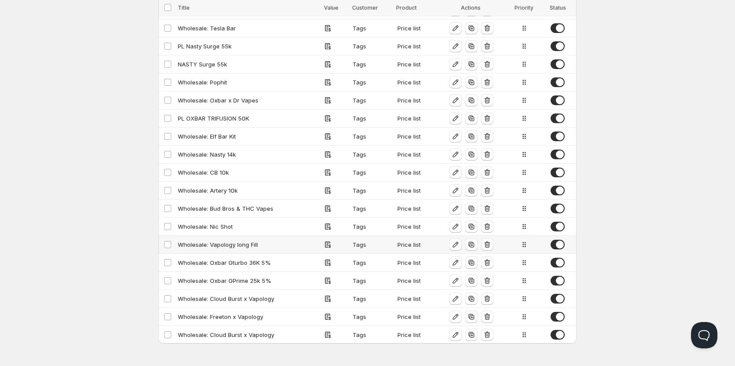
click at [217, 244] on div "Wholesale: Vapology long Fill" at bounding box center [248, 244] width 141 height 9
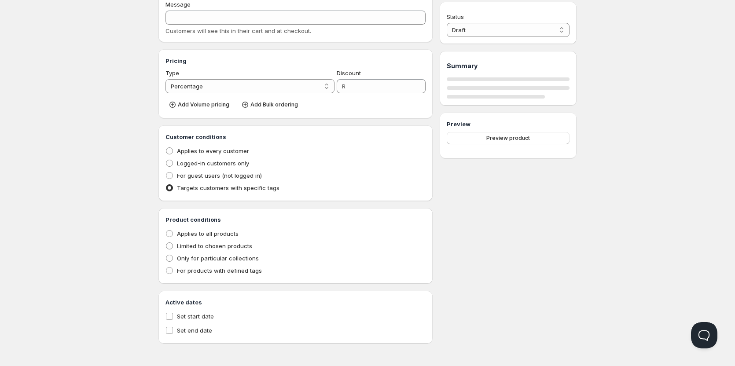
type input "Wholesale: Vapology long Fill"
type input "WHOLESALE:_VAPOLOGY_LONG_FILL"
radio input "true"
select select "1"
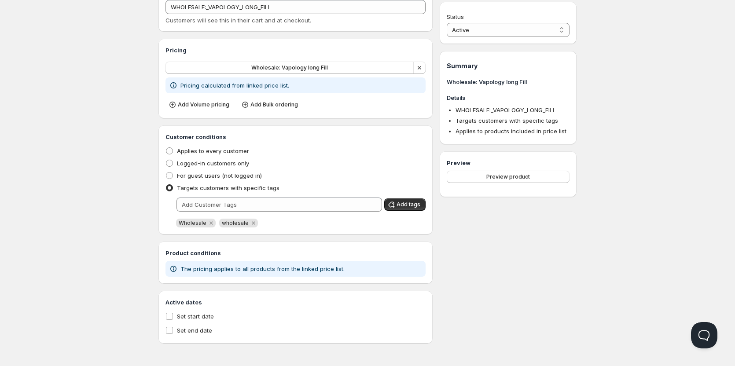
click at [254, 85] on p "Pricing calculated from linked price list." at bounding box center [235, 85] width 109 height 9
click at [360, 68] on button "Wholesale: Vapology long Fill" at bounding box center [290, 68] width 248 height 12
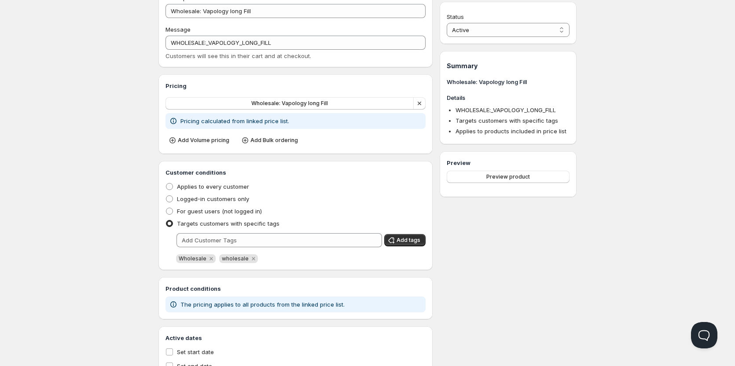
scroll to position [0, 0]
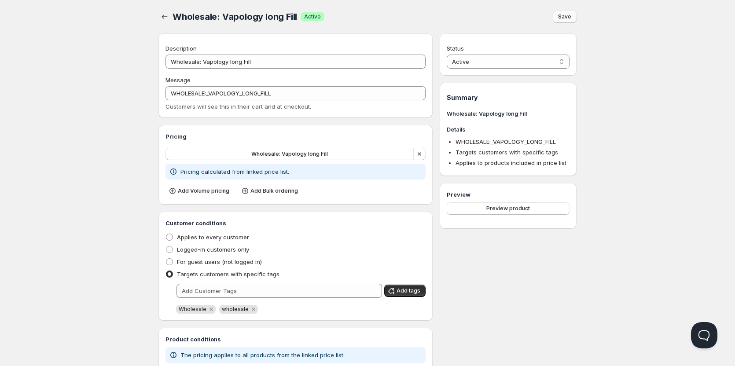
click at [565, 16] on span "Save" at bounding box center [564, 16] width 13 height 7
